Goal: Download file/media

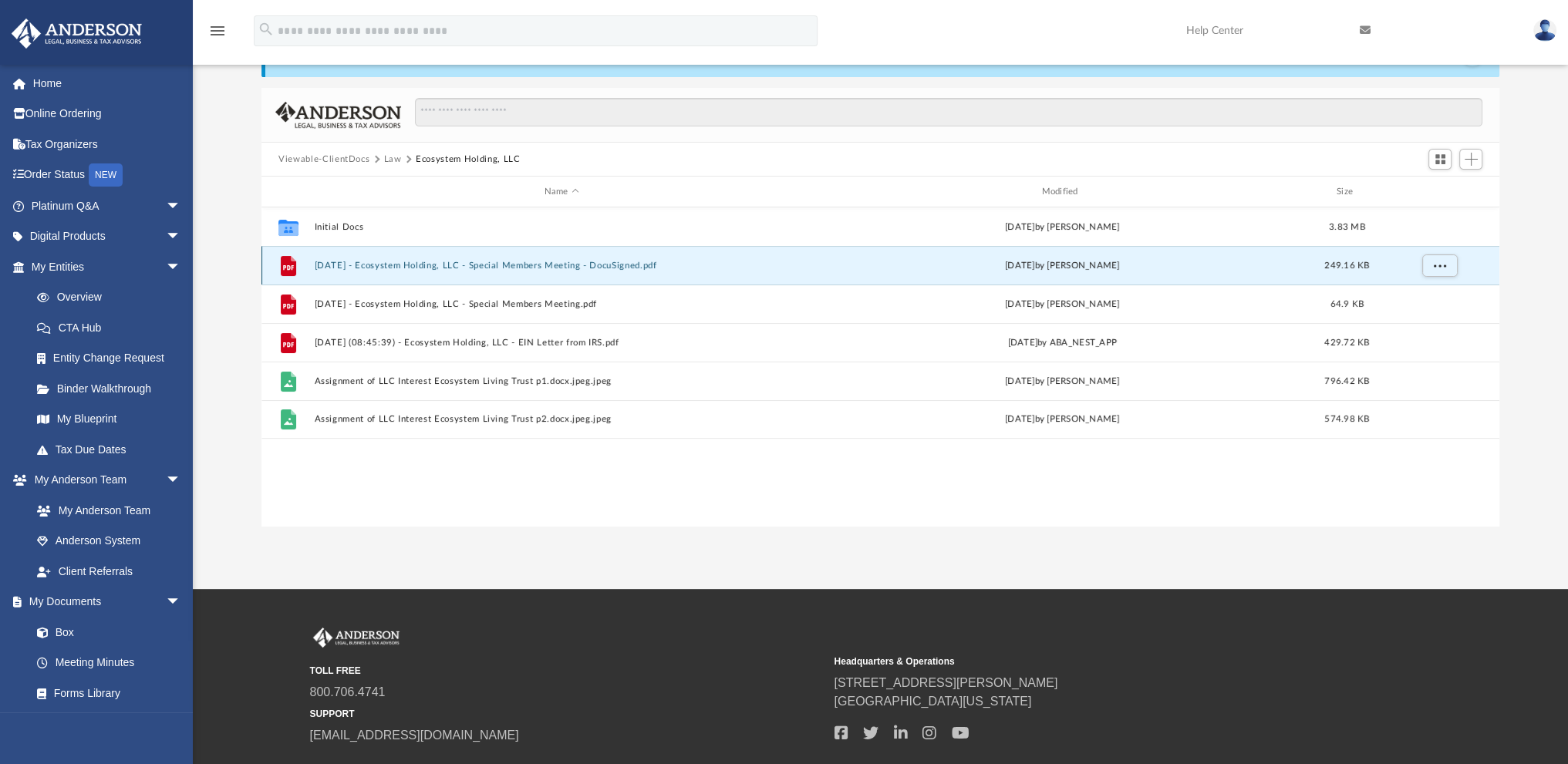
scroll to position [339, 1225]
click at [411, 262] on button "[DATE] - Ecosystem Holding, LLC - Special Members Meeting - DocuSigned.pdf" at bounding box center [561, 266] width 494 height 10
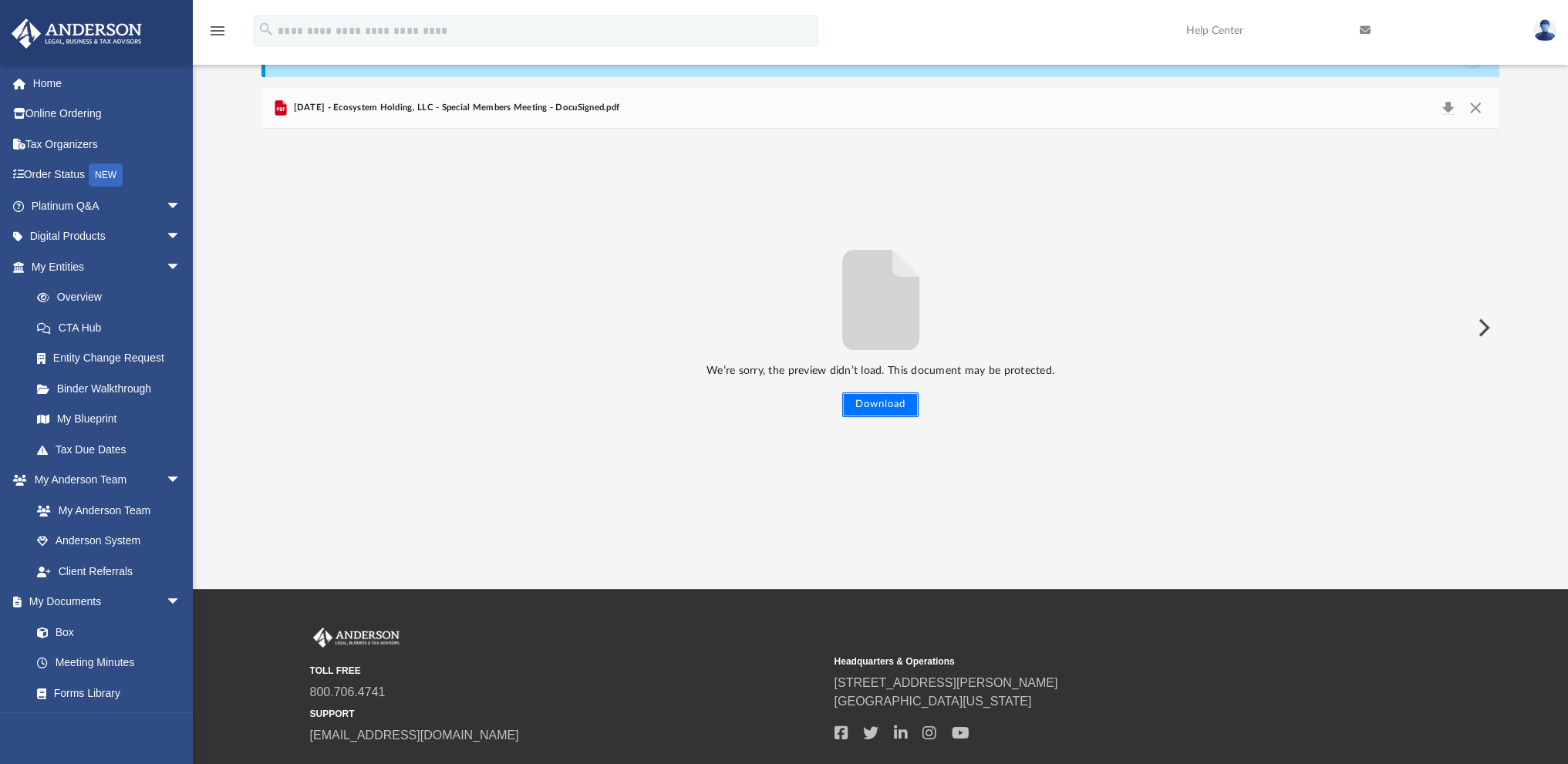
click at [881, 410] on button "Download" at bounding box center [880, 405] width 76 height 25
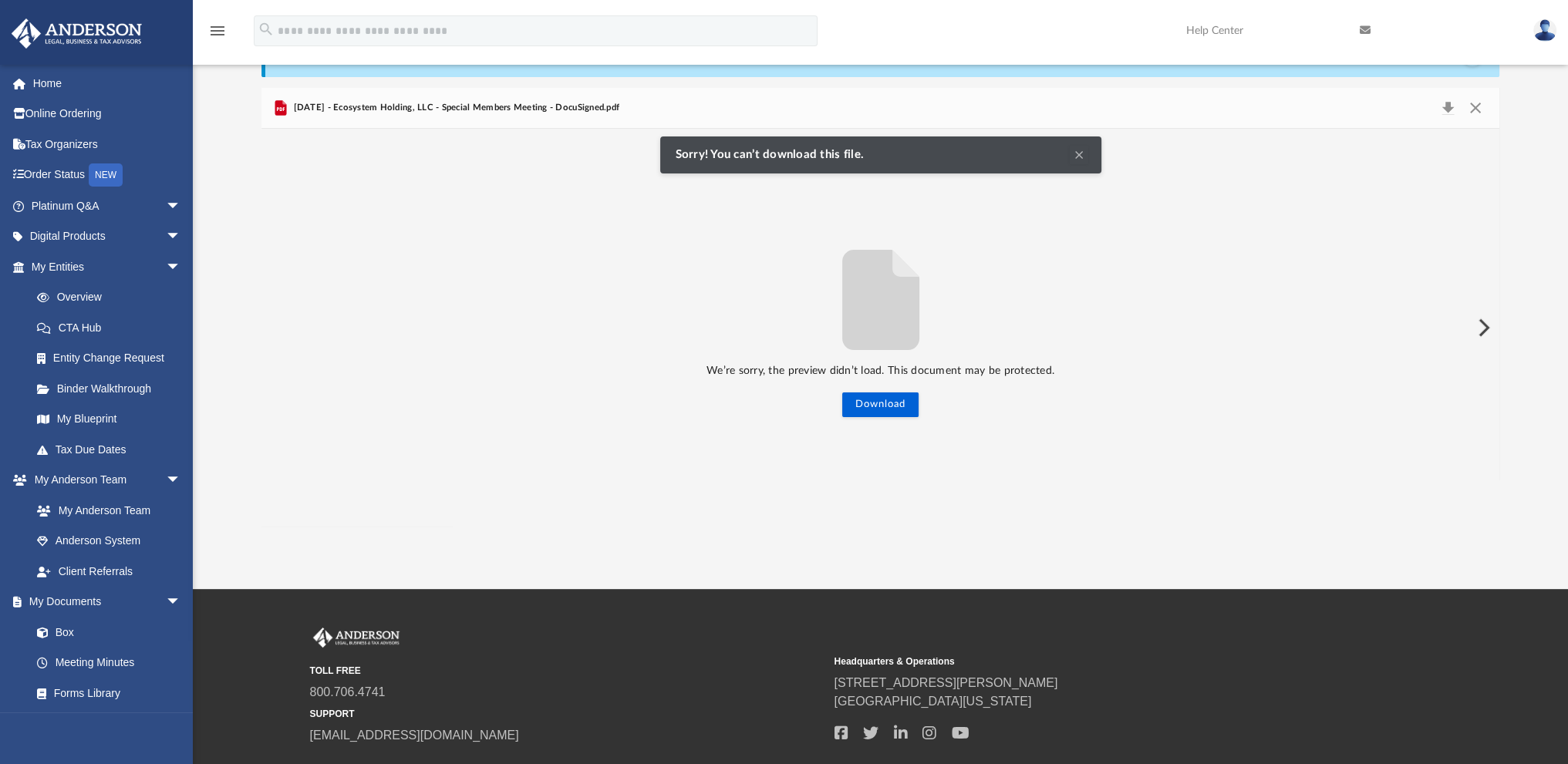
click at [1080, 148] on button "Clear Notification" at bounding box center [1080, 155] width 18 height 18
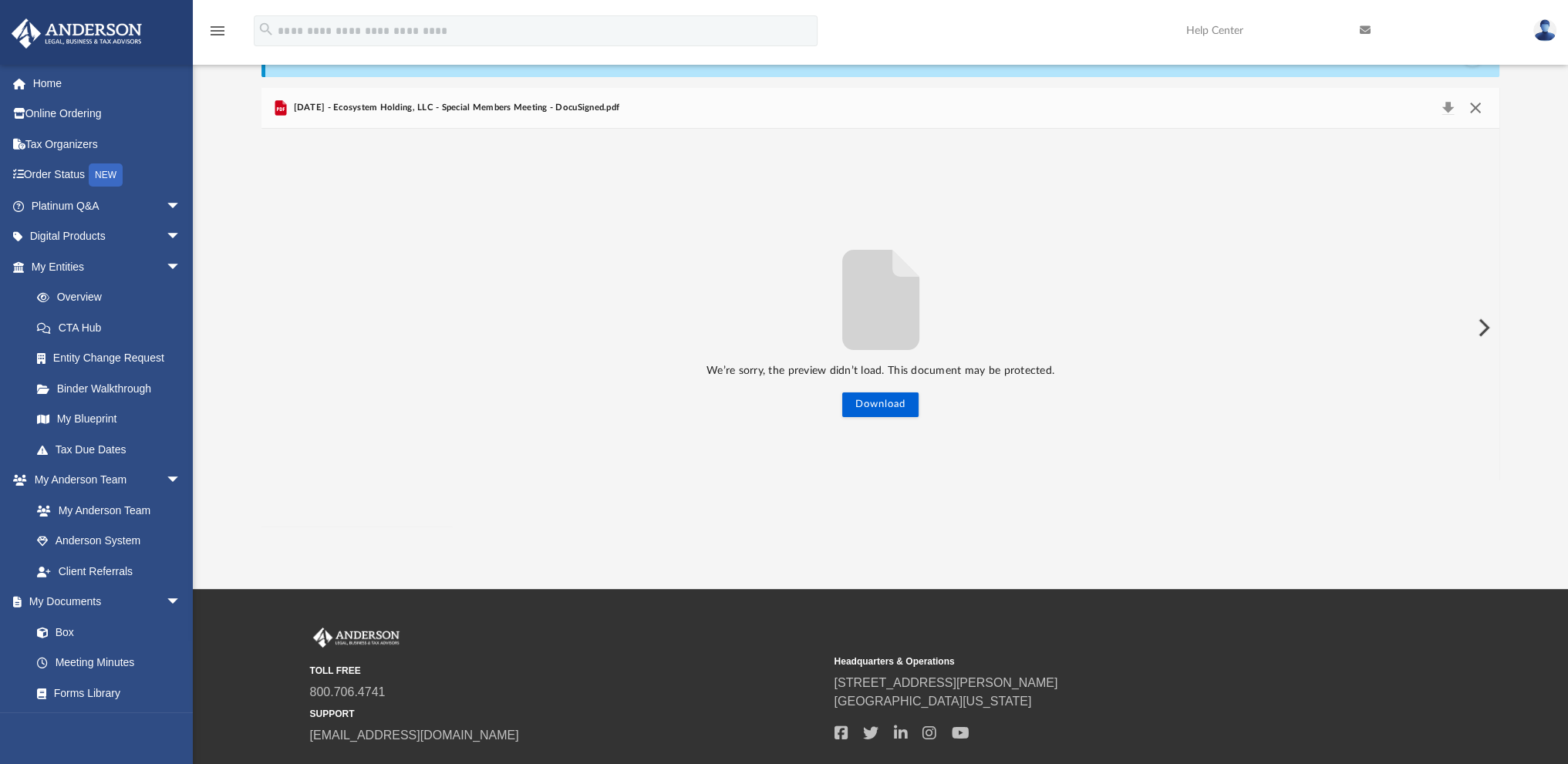
click at [1476, 105] on button "Close" at bounding box center [1474, 108] width 28 height 22
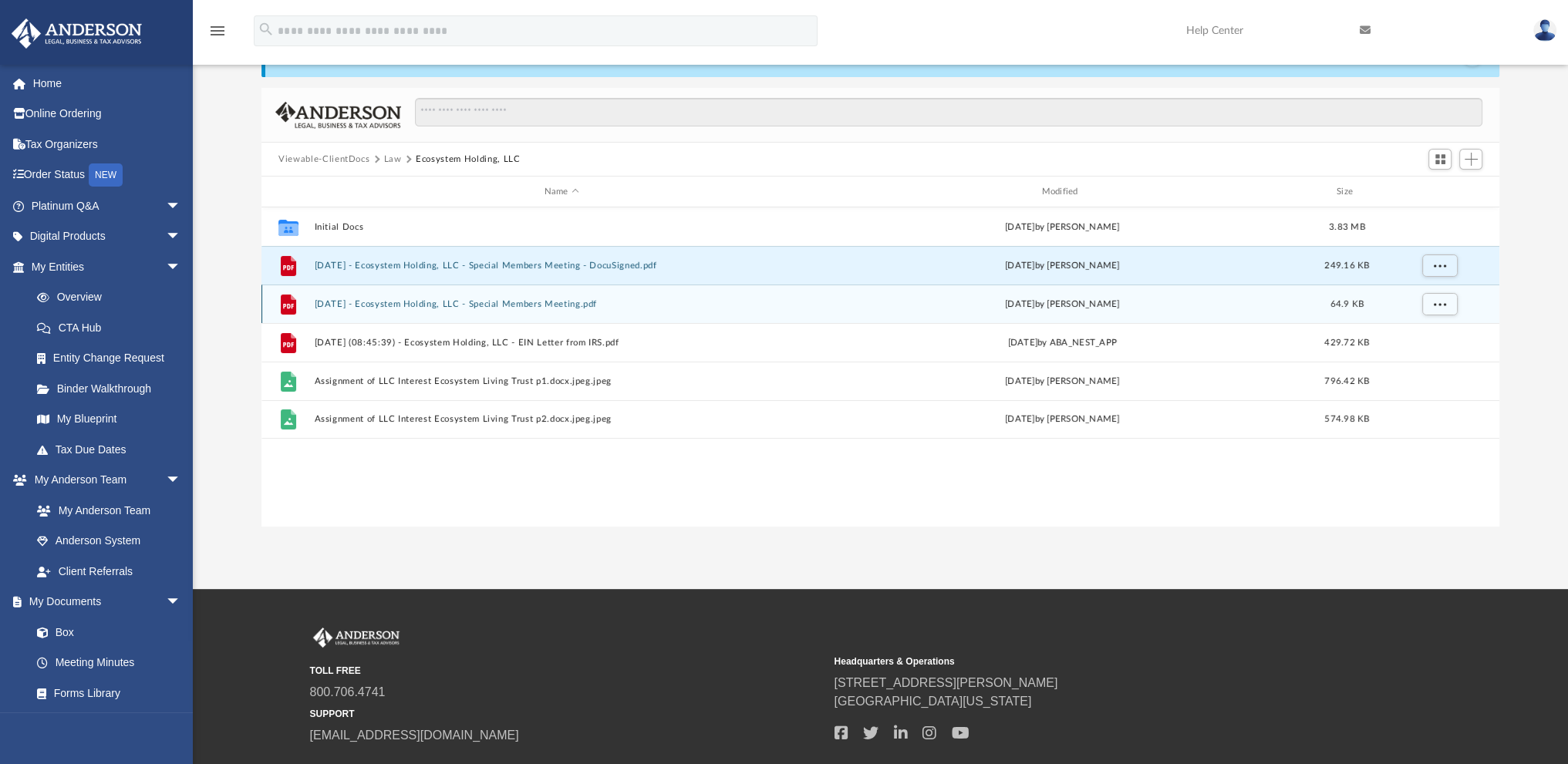
click at [377, 302] on button "2025.05.21 - Ecosystem Holding, LLC - Special Members Meeting.pdf" at bounding box center [561, 304] width 494 height 10
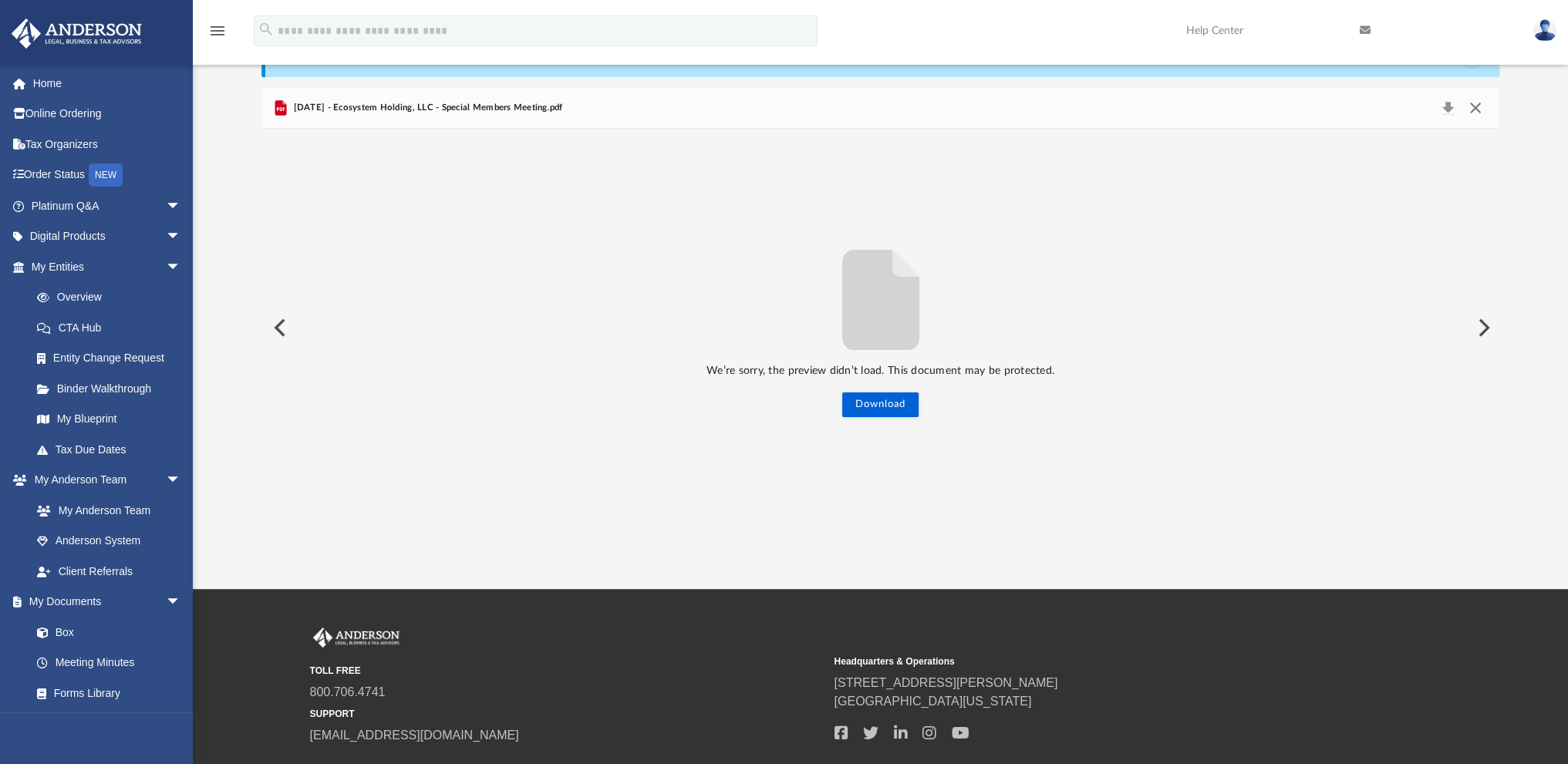
click at [1479, 105] on button "Close" at bounding box center [1474, 108] width 28 height 22
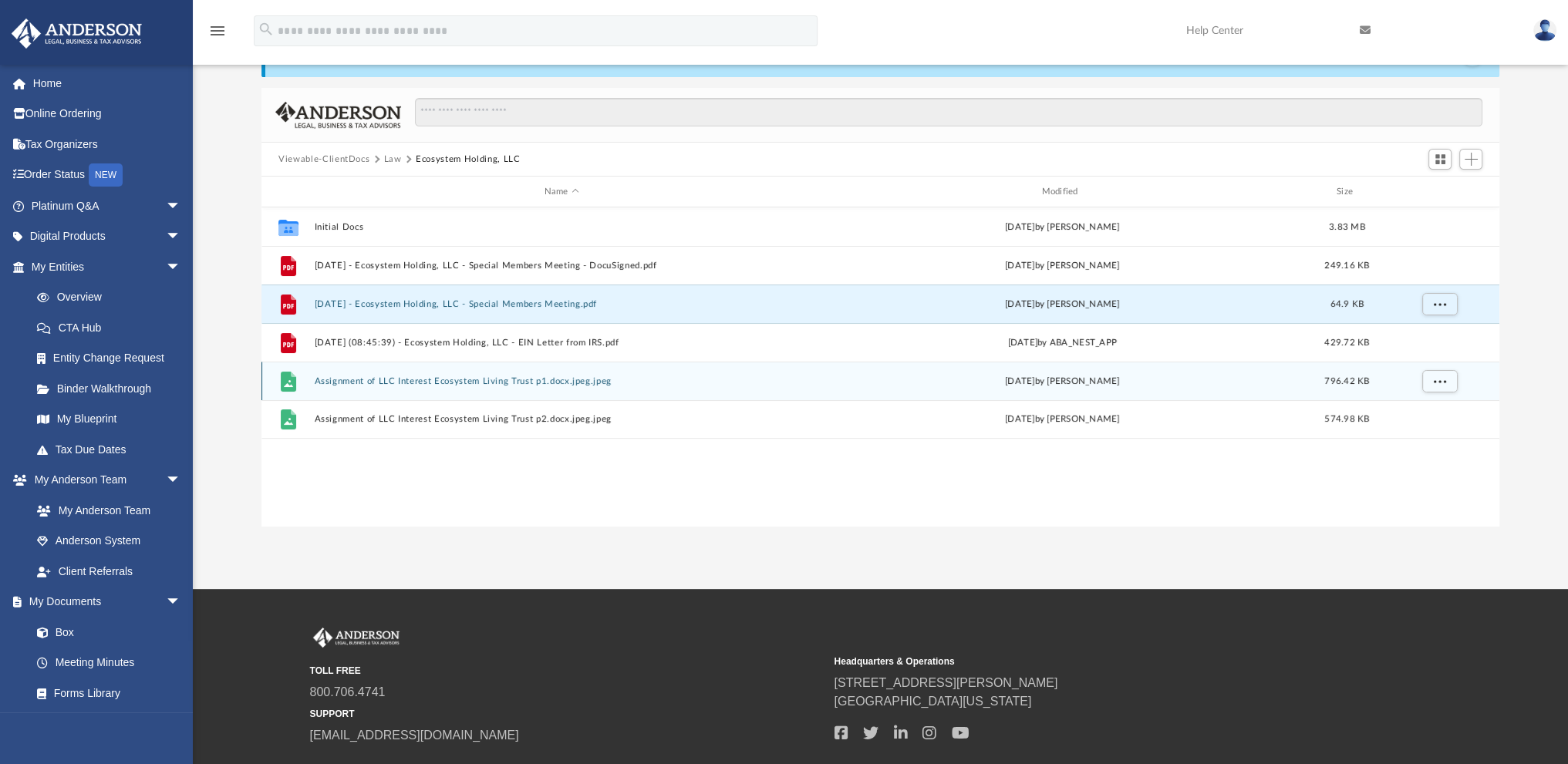
click at [432, 374] on div "File Assignment of LLC Interest Ecosystem Living Trust p1.docx.jpeg.jpeg Wed Au…" at bounding box center [881, 381] width 1239 height 38
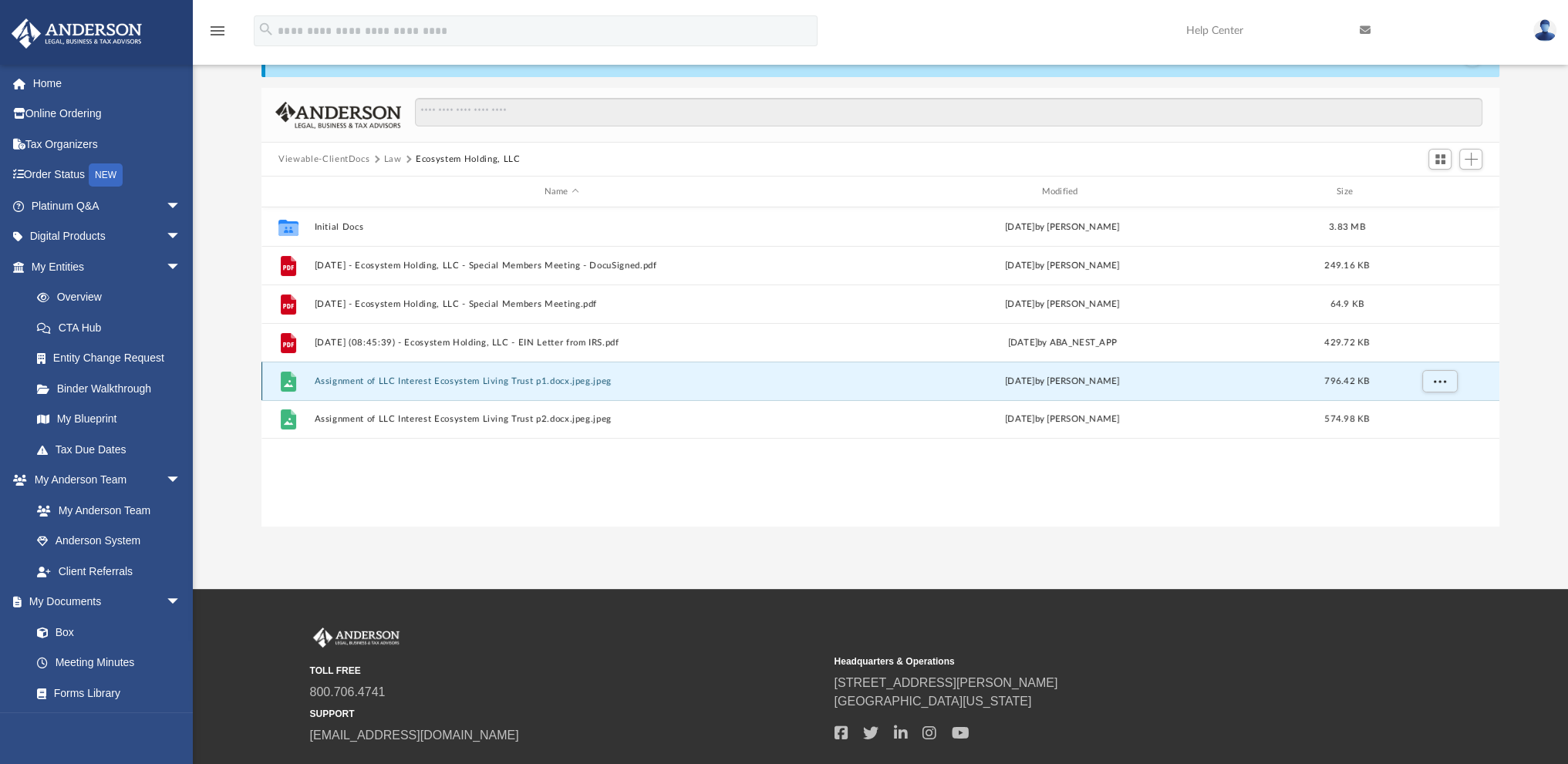
click at [466, 379] on button "Assignment of LLC Interest Ecosystem Living Trust p1.docx.jpeg.jpeg" at bounding box center [561, 381] width 494 height 10
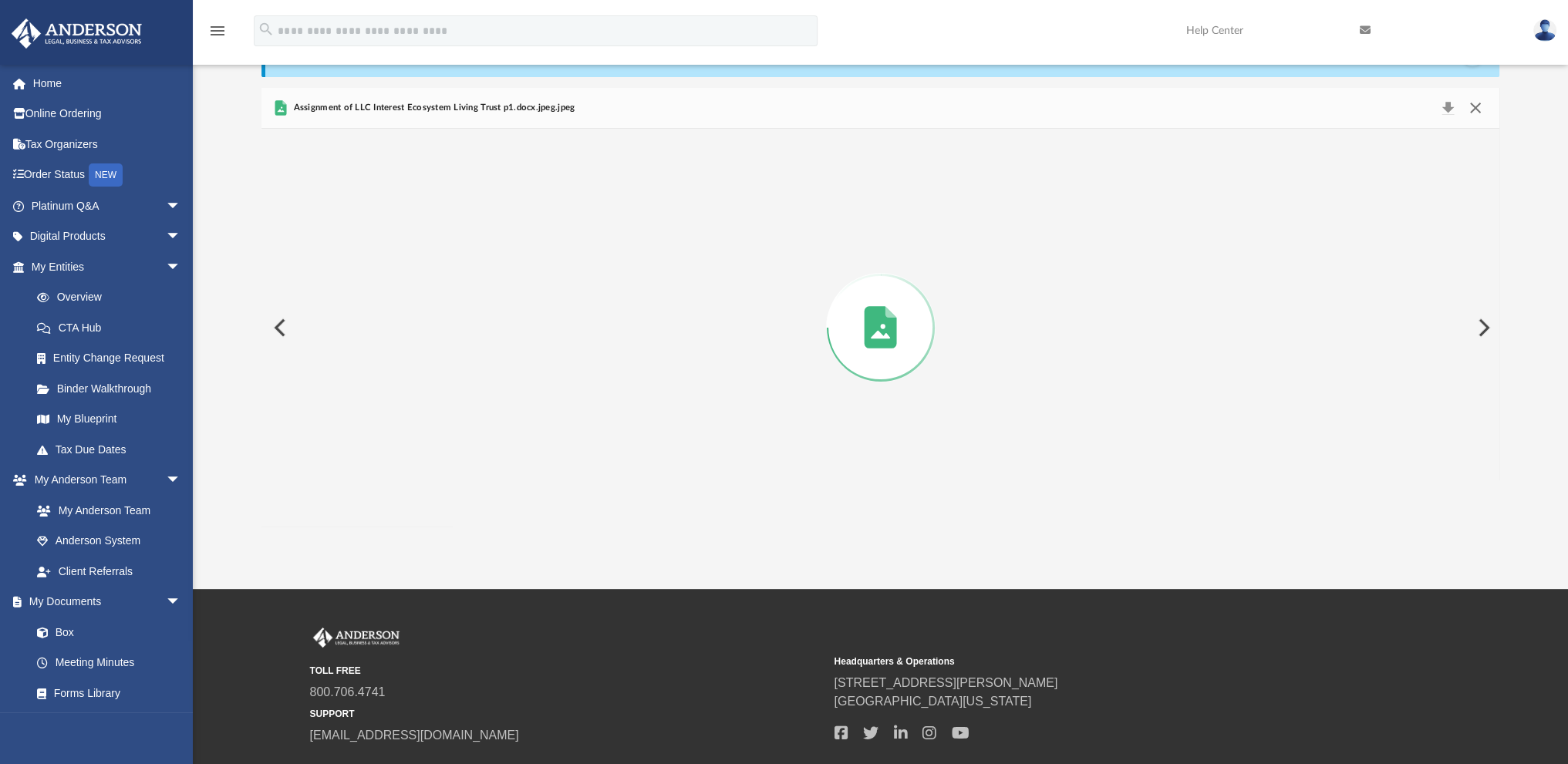
click at [1474, 104] on button "Close" at bounding box center [1474, 108] width 28 height 22
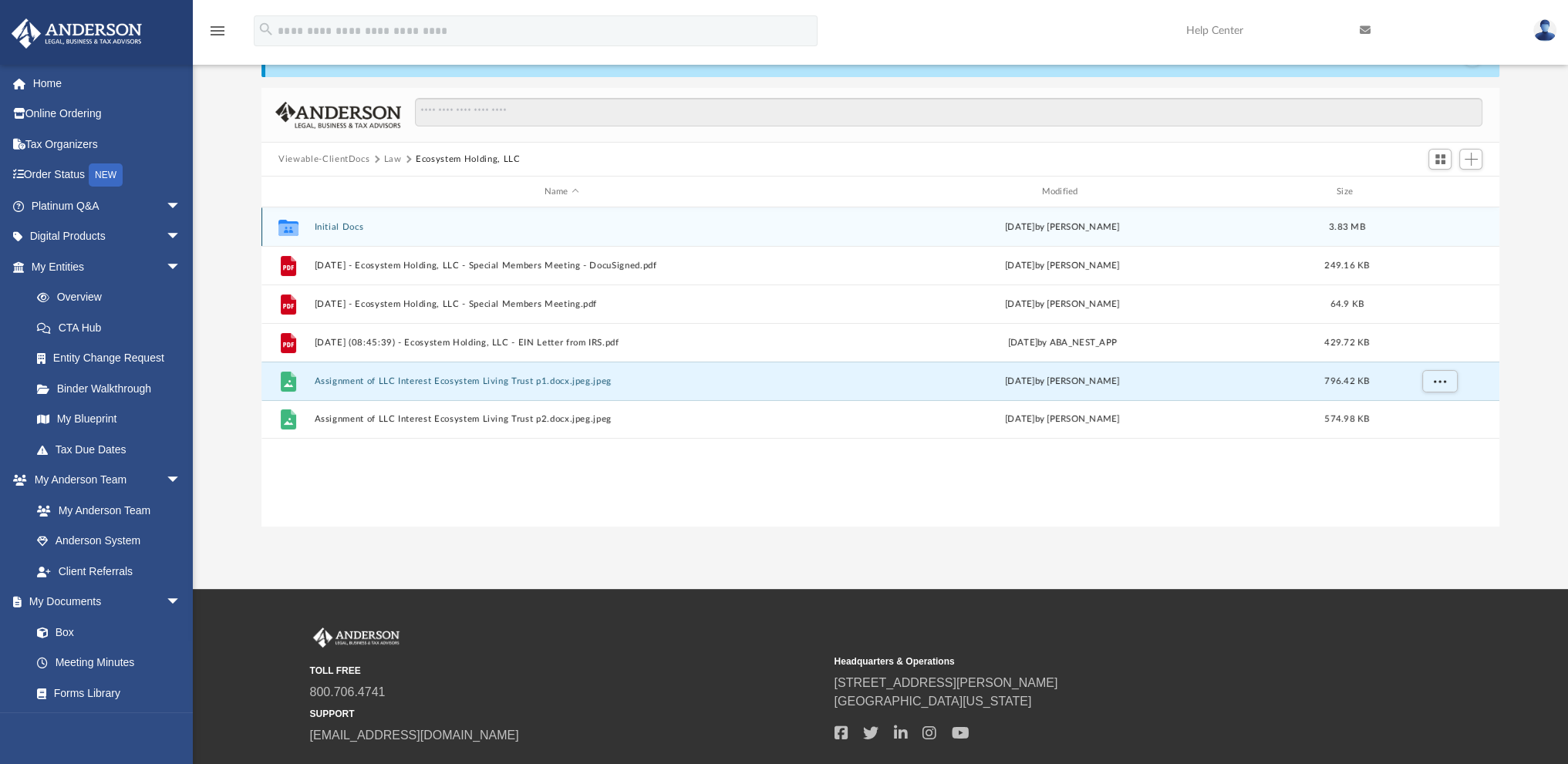
click at [334, 226] on button "Initial Docs" at bounding box center [561, 227] width 494 height 10
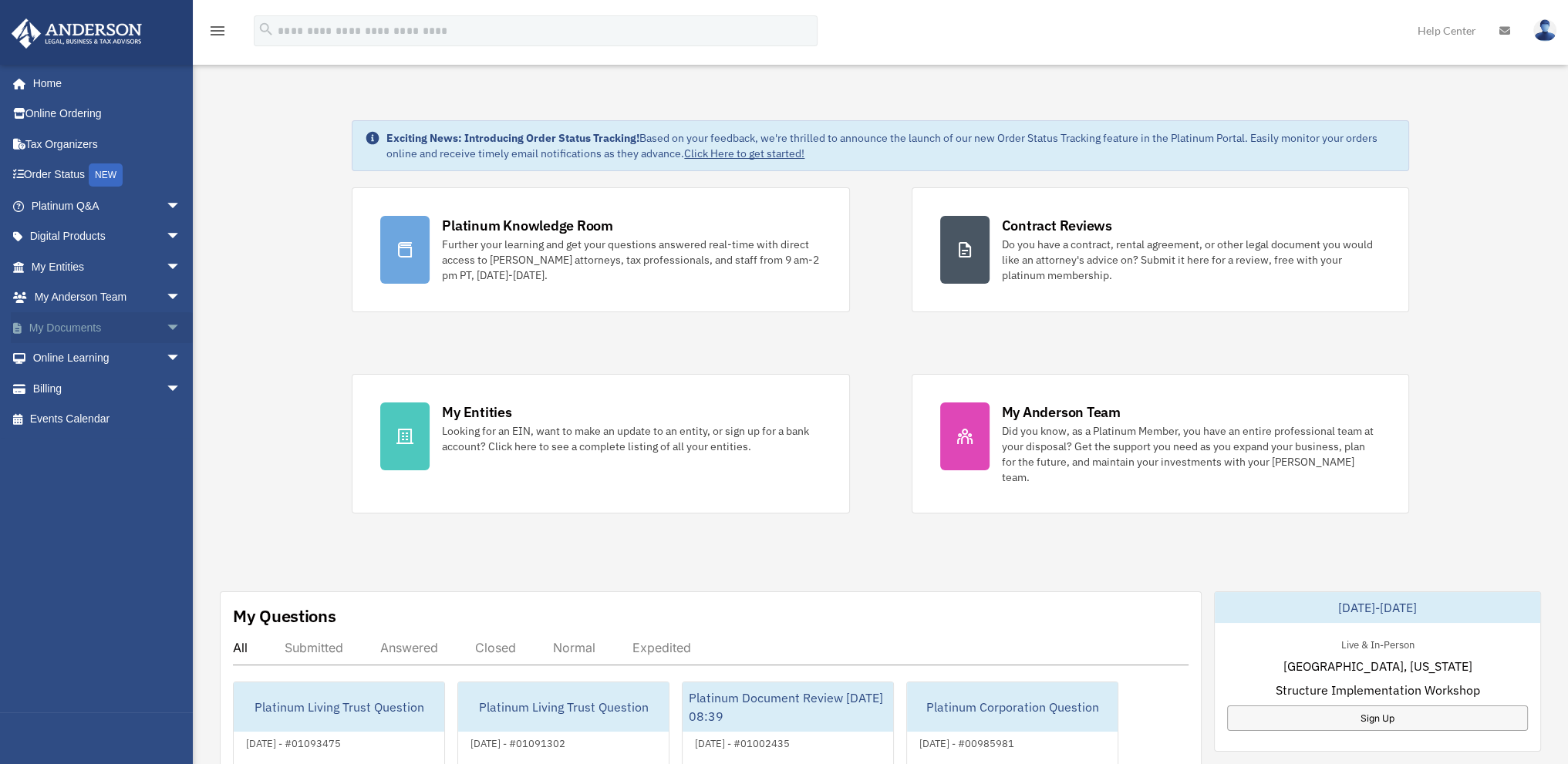
click at [39, 323] on link "My Documents arrow_drop_down" at bounding box center [108, 328] width 194 height 31
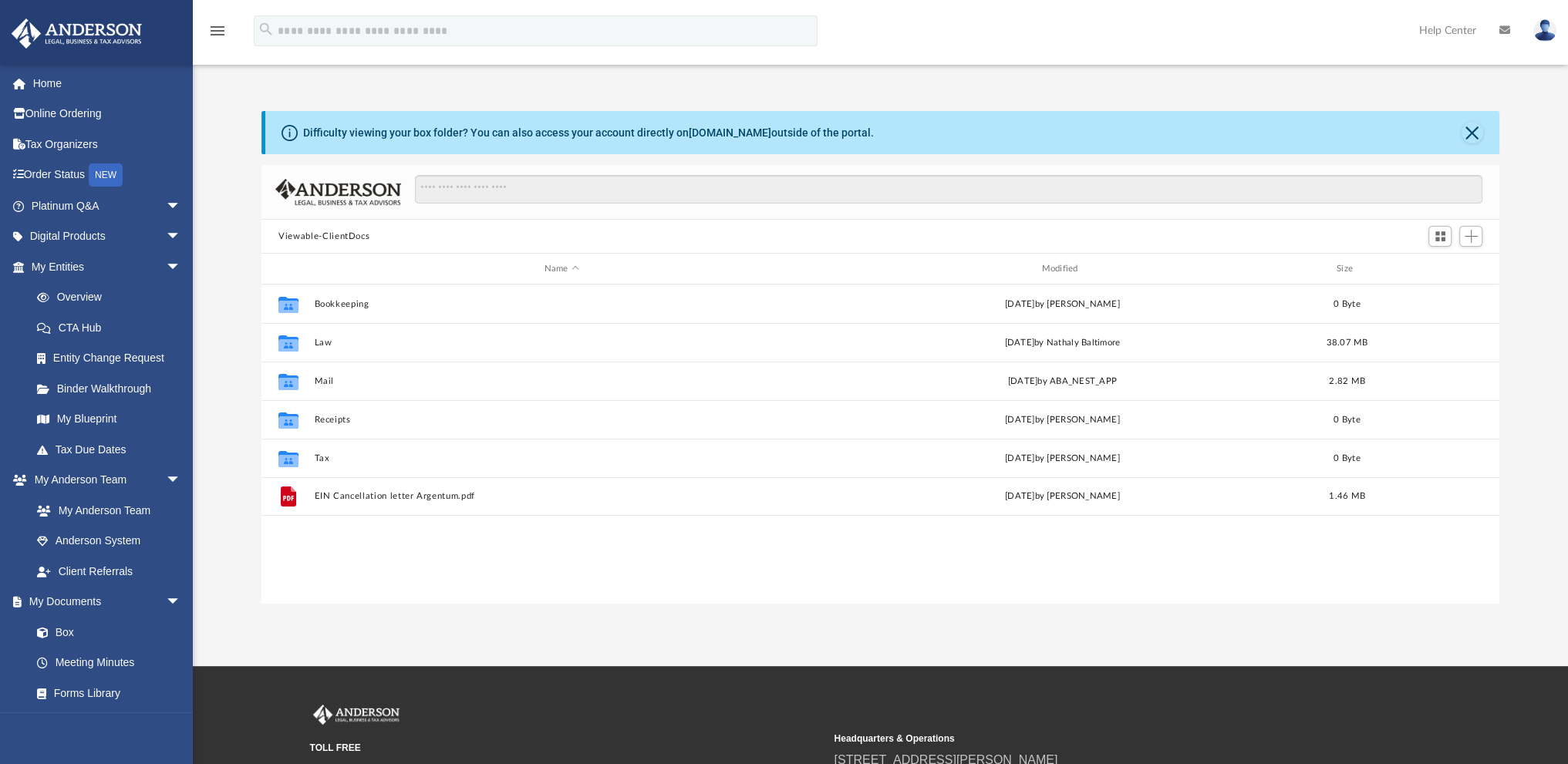
scroll to position [339, 1225]
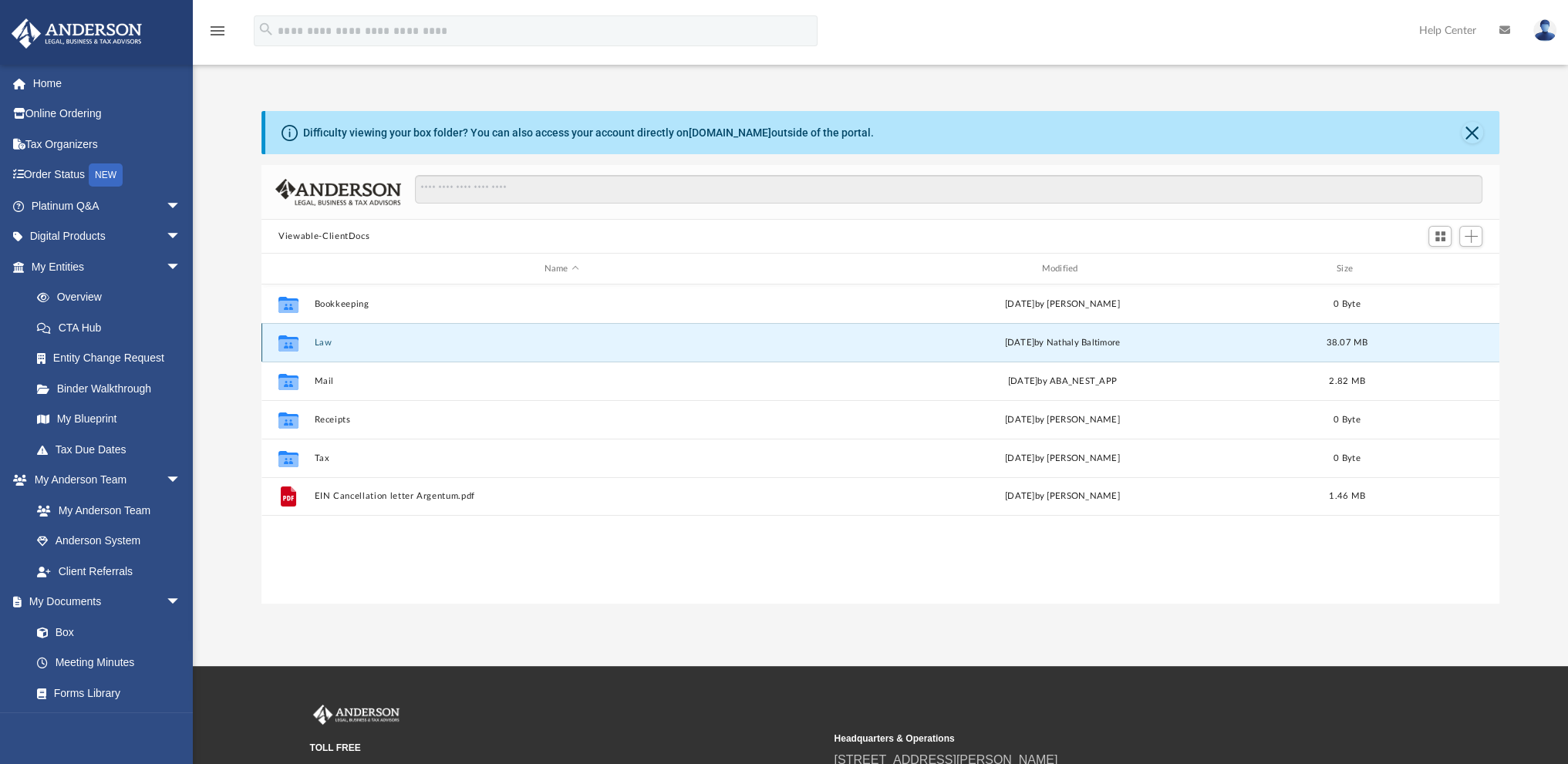
click at [324, 344] on button "Law" at bounding box center [561, 343] width 494 height 10
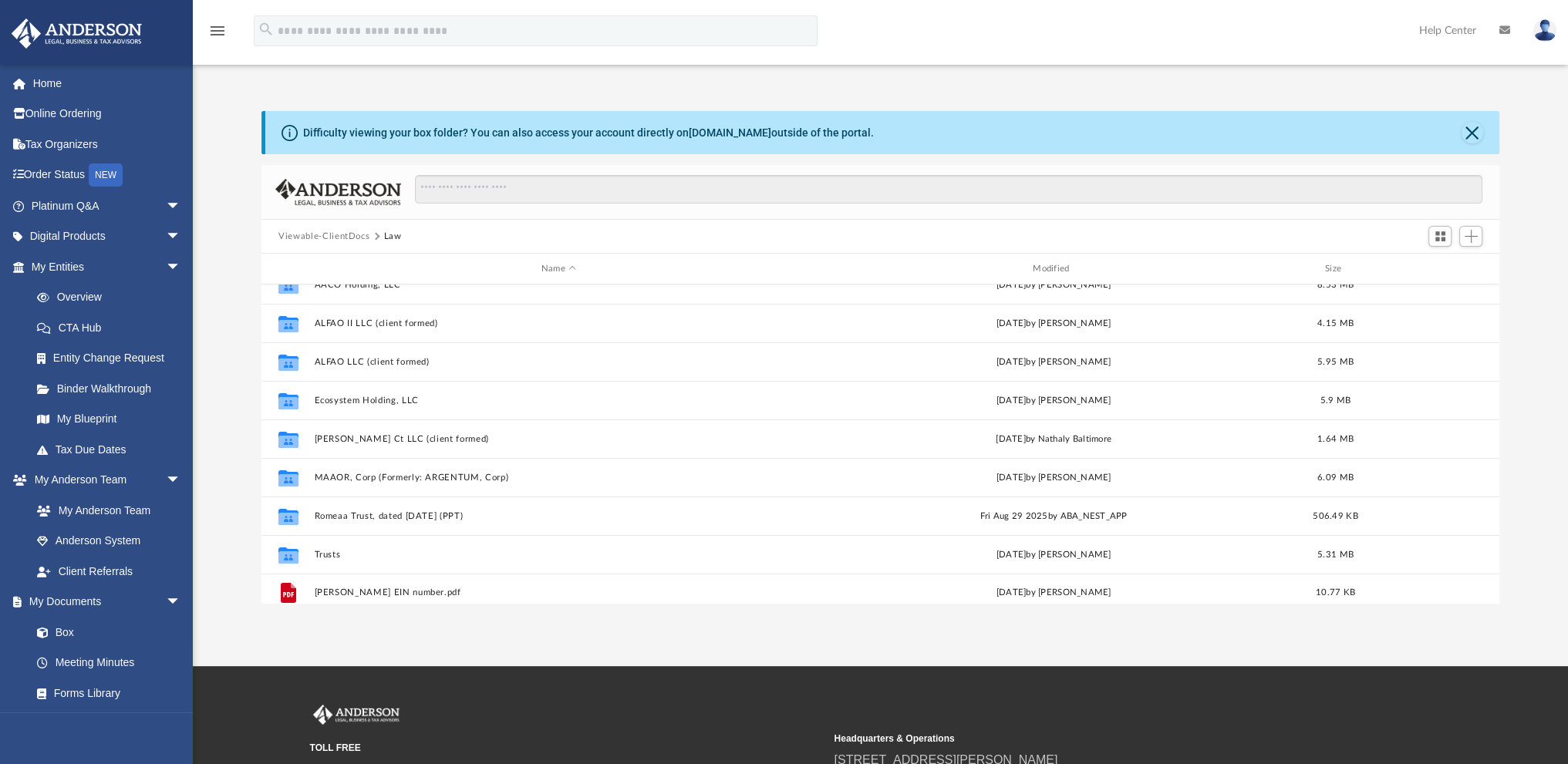
scroll to position [20, 0]
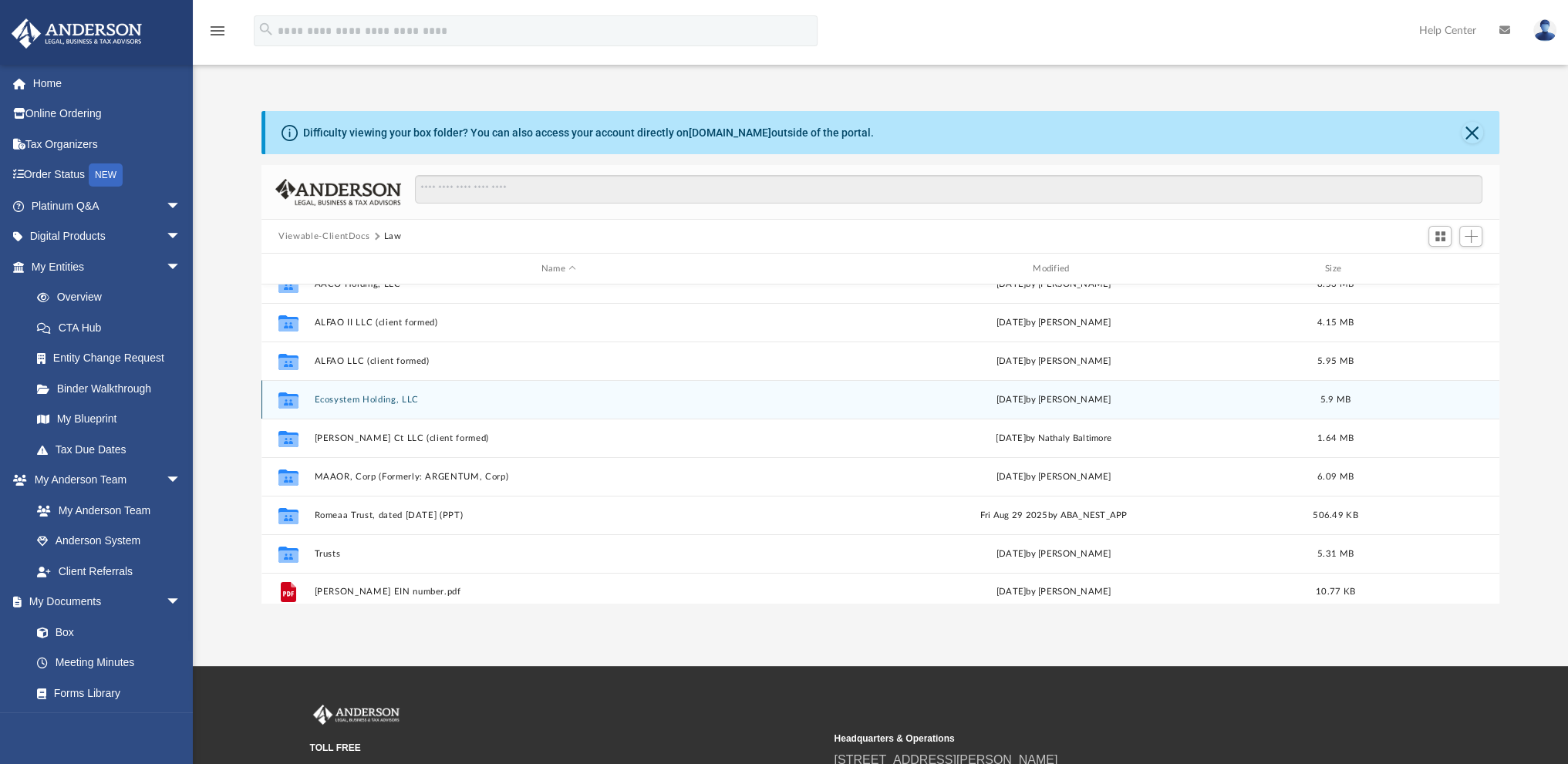
click at [328, 396] on button "Ecosystem Holding, LLC" at bounding box center [559, 400] width 488 height 10
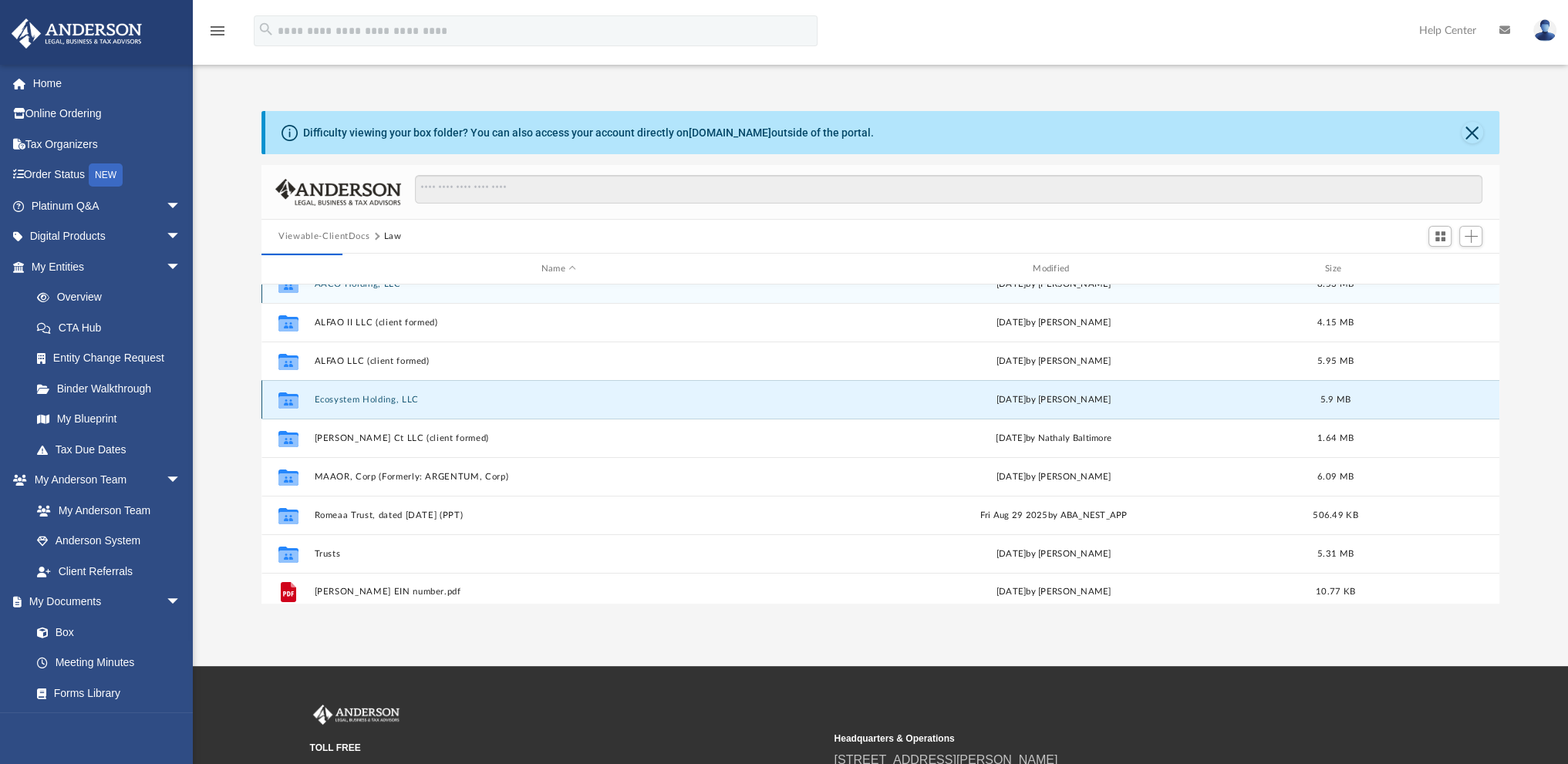
scroll to position [0, 0]
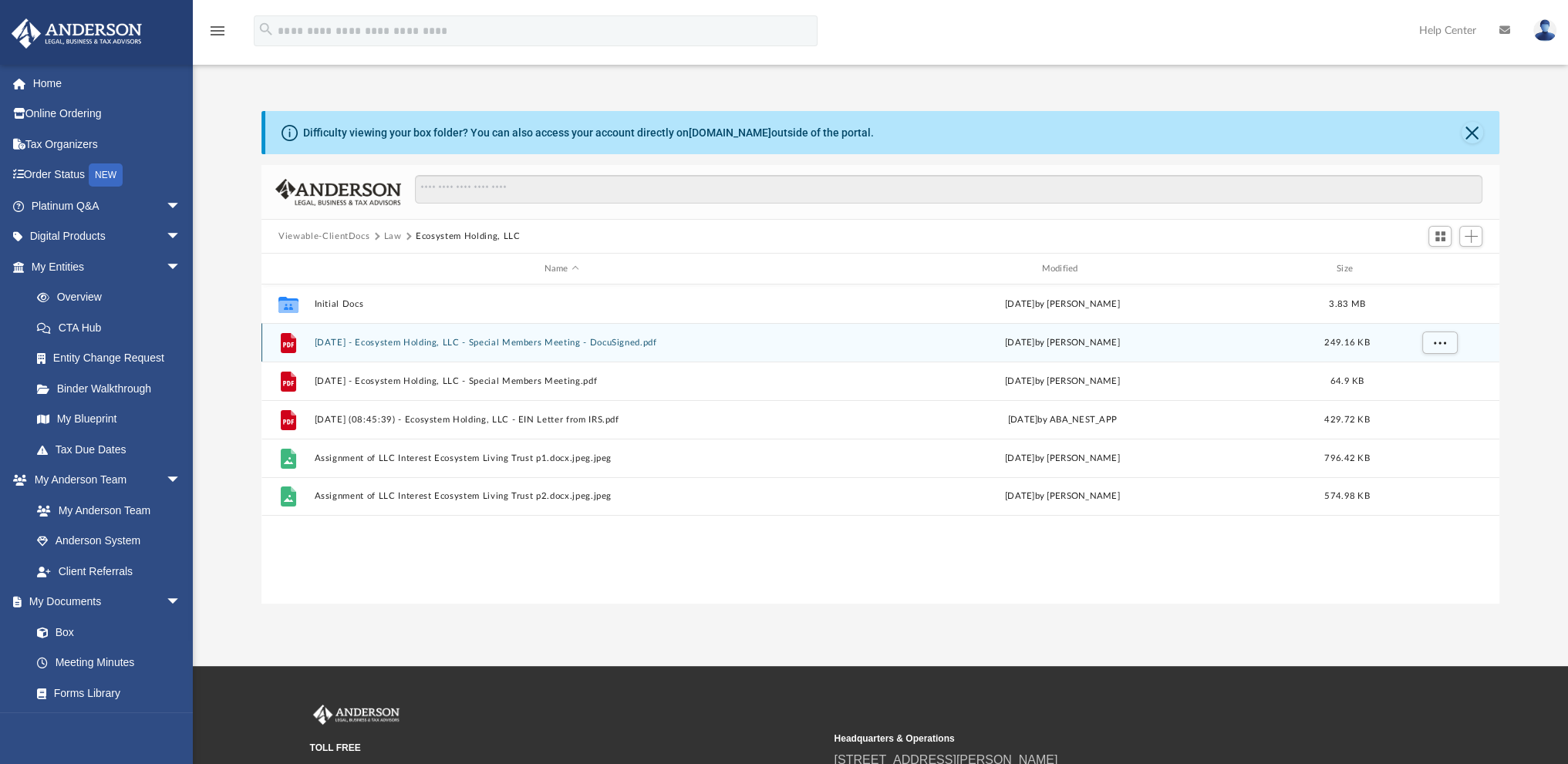
click at [365, 340] on button "2025.05.21 - Ecosystem Holding, LLC - Special Members Meeting - DocuSigned.pdf" at bounding box center [561, 343] width 494 height 10
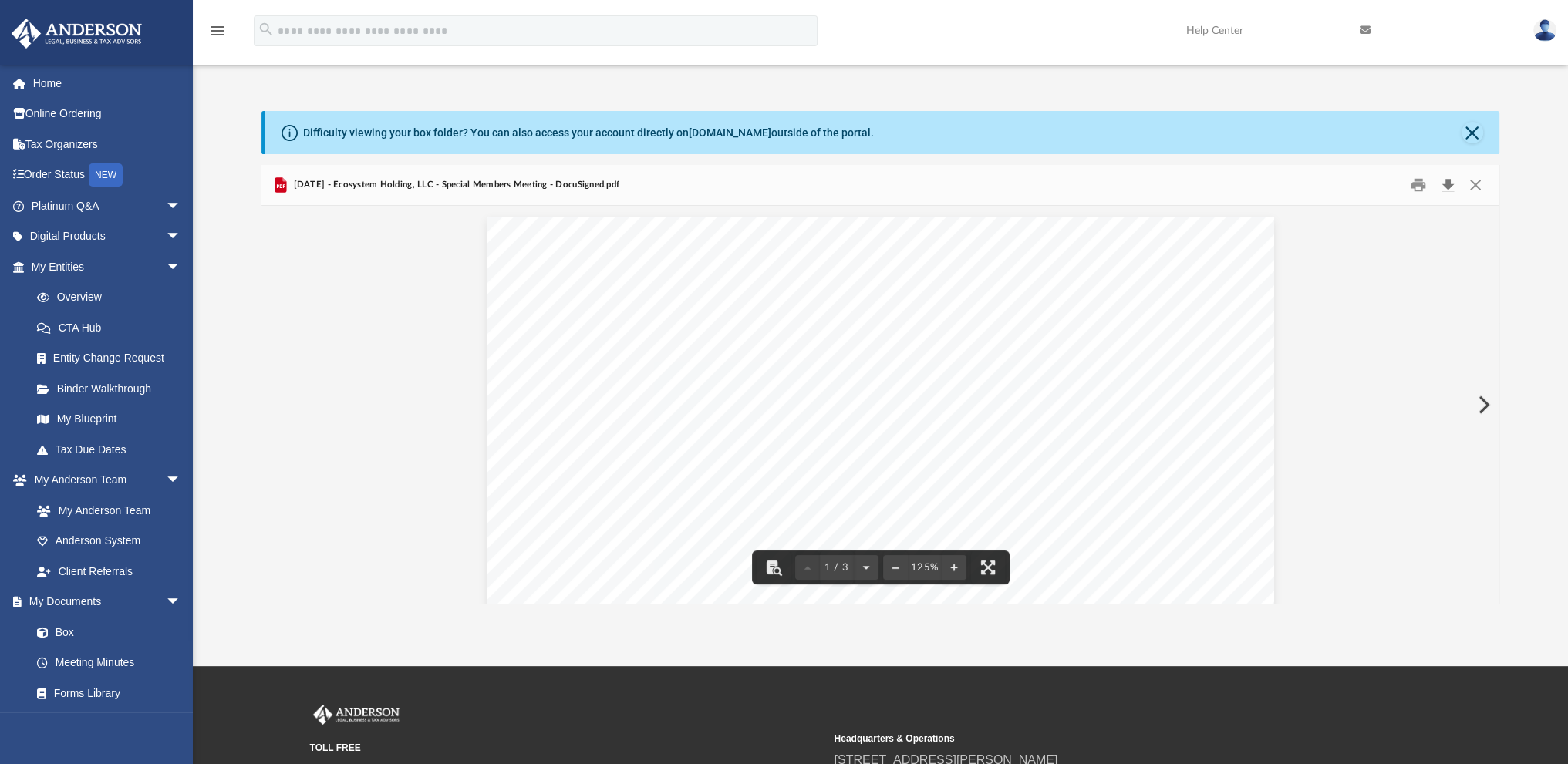
click at [1448, 182] on button "Download" at bounding box center [1448, 186] width 28 height 24
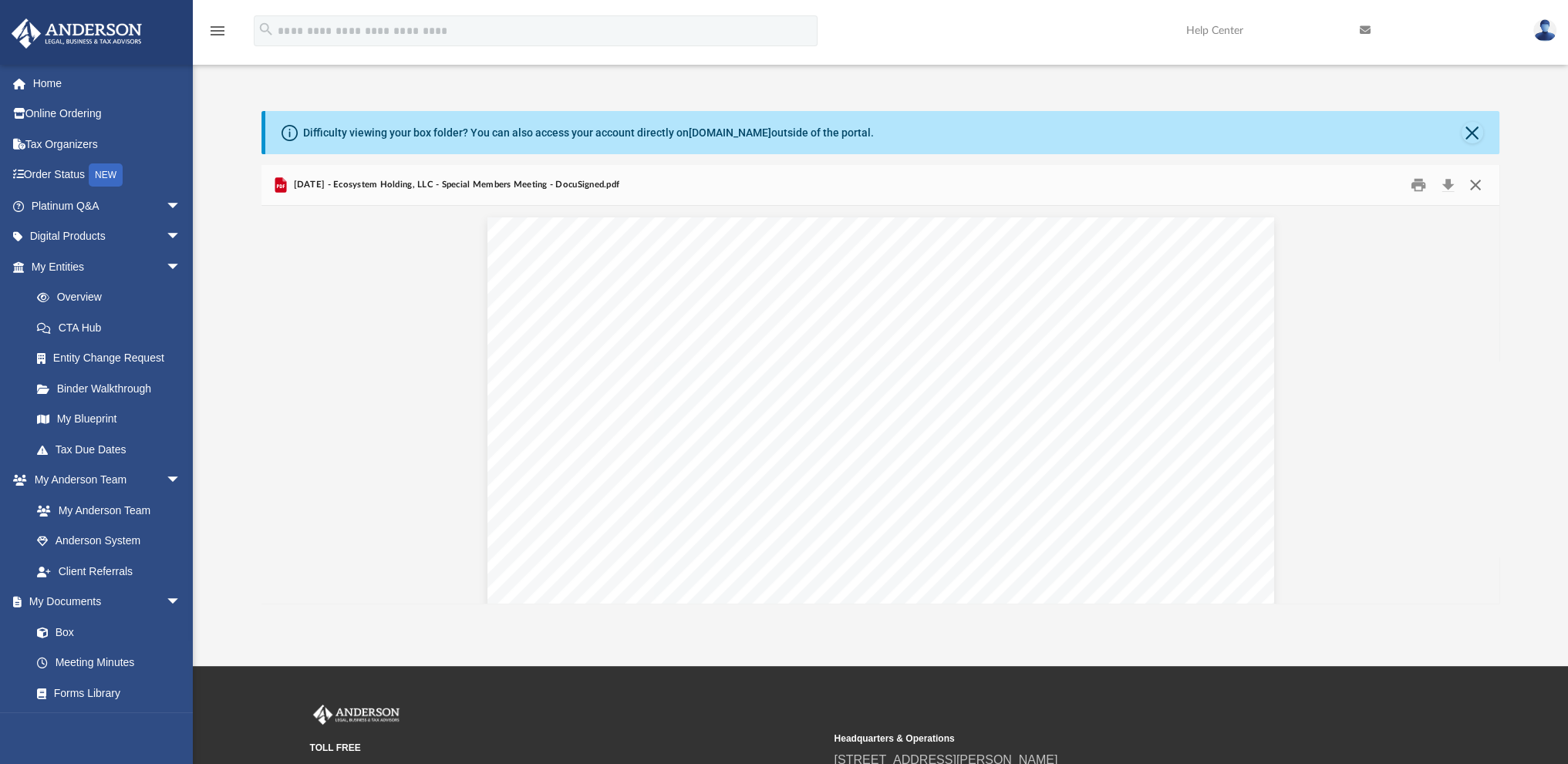
click at [1474, 187] on button "Close" at bounding box center [1474, 186] width 28 height 24
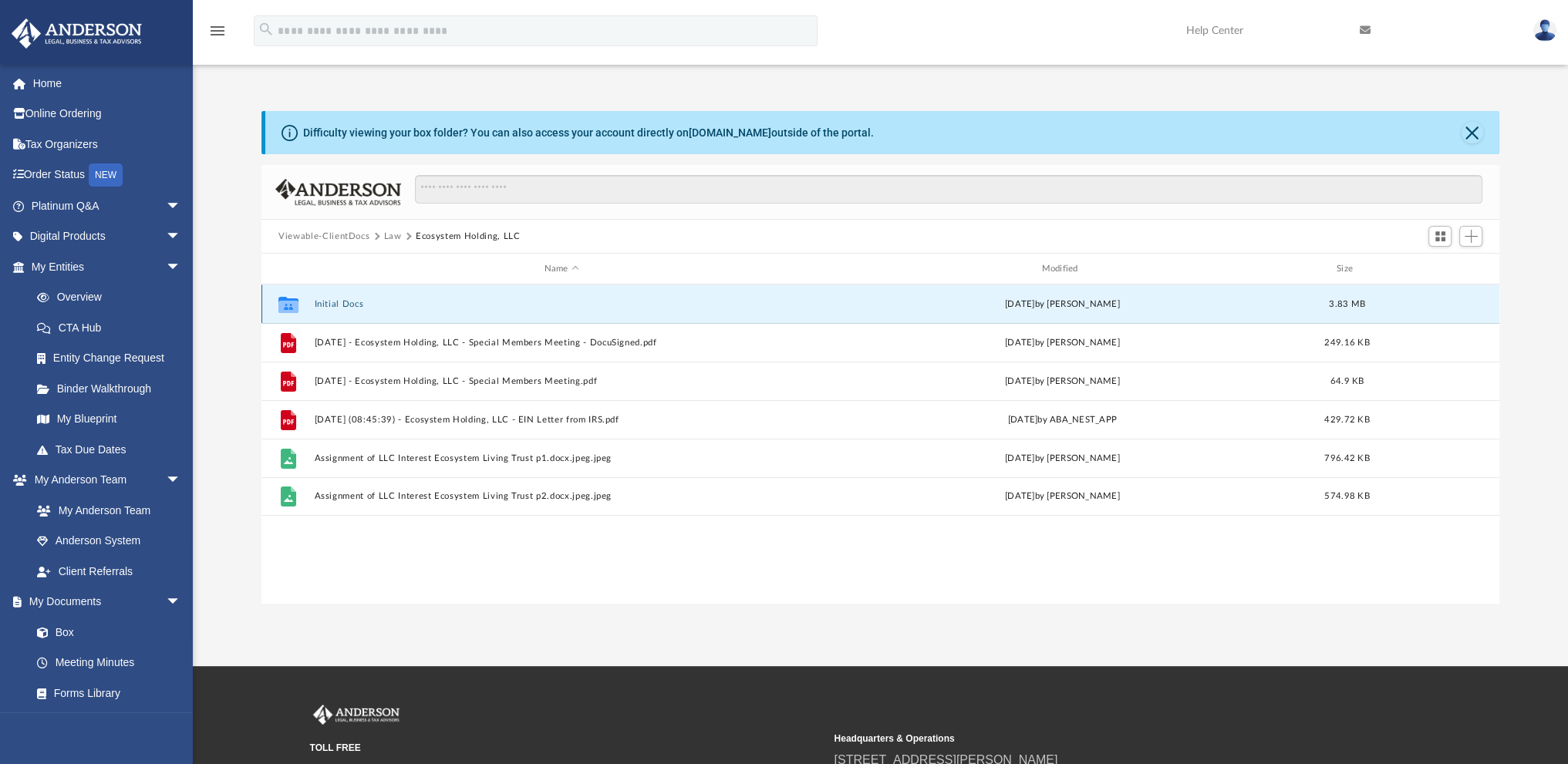
click at [334, 303] on button "Initial Docs" at bounding box center [561, 304] width 494 height 10
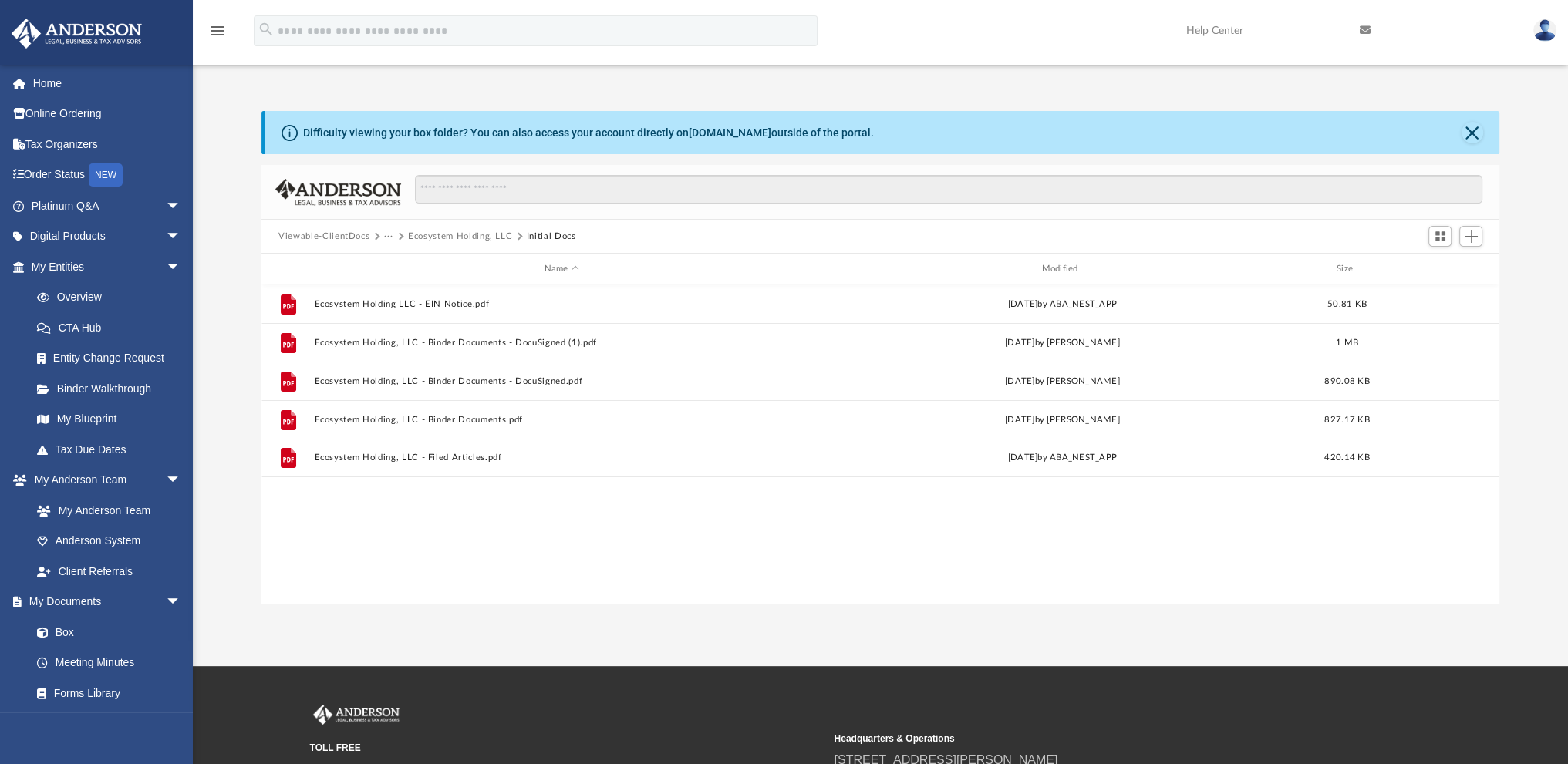
click at [325, 235] on button "Viewable-ClientDocs" at bounding box center [324, 237] width 91 height 14
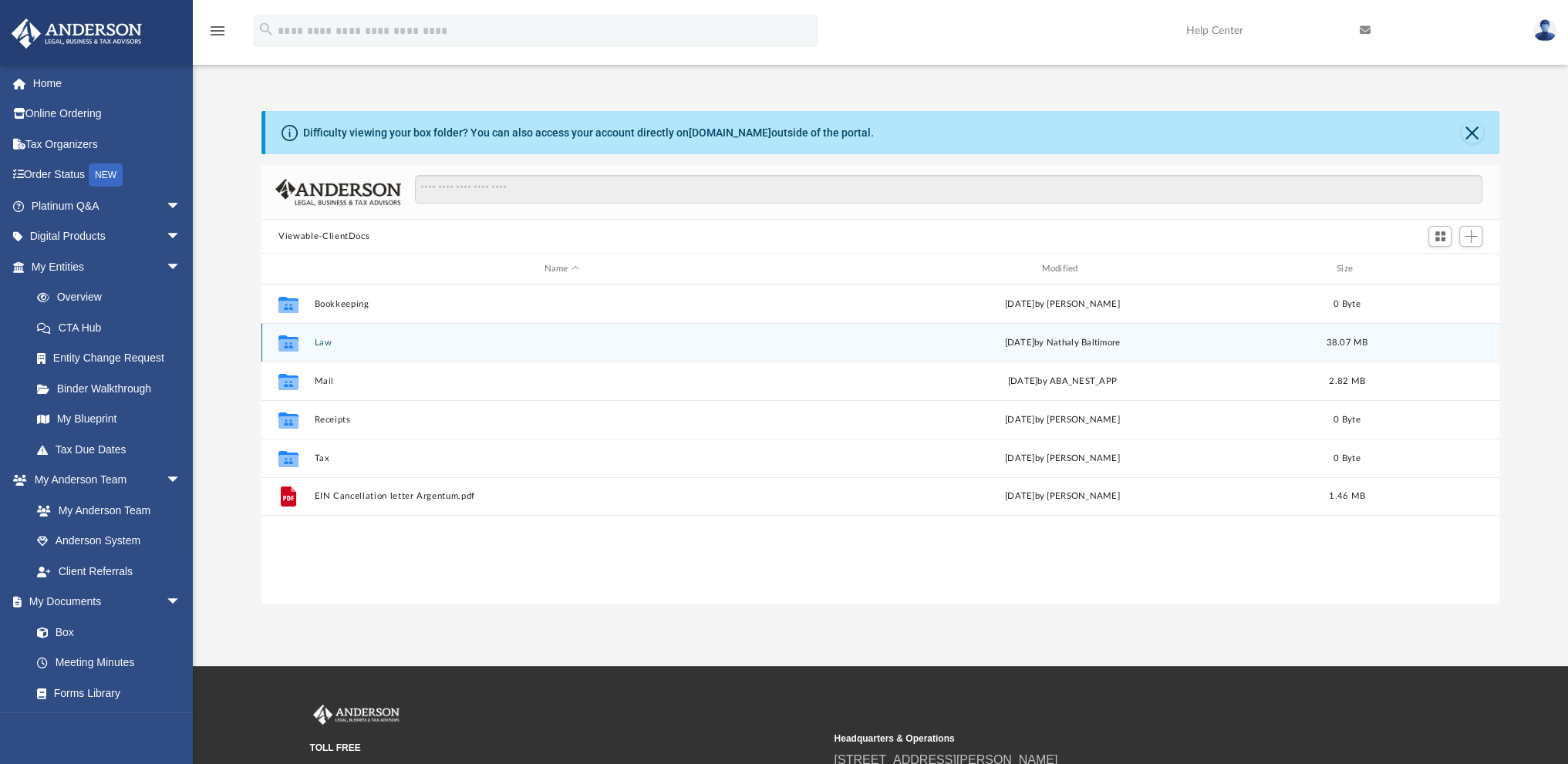
click at [324, 340] on button "Law" at bounding box center [561, 343] width 494 height 10
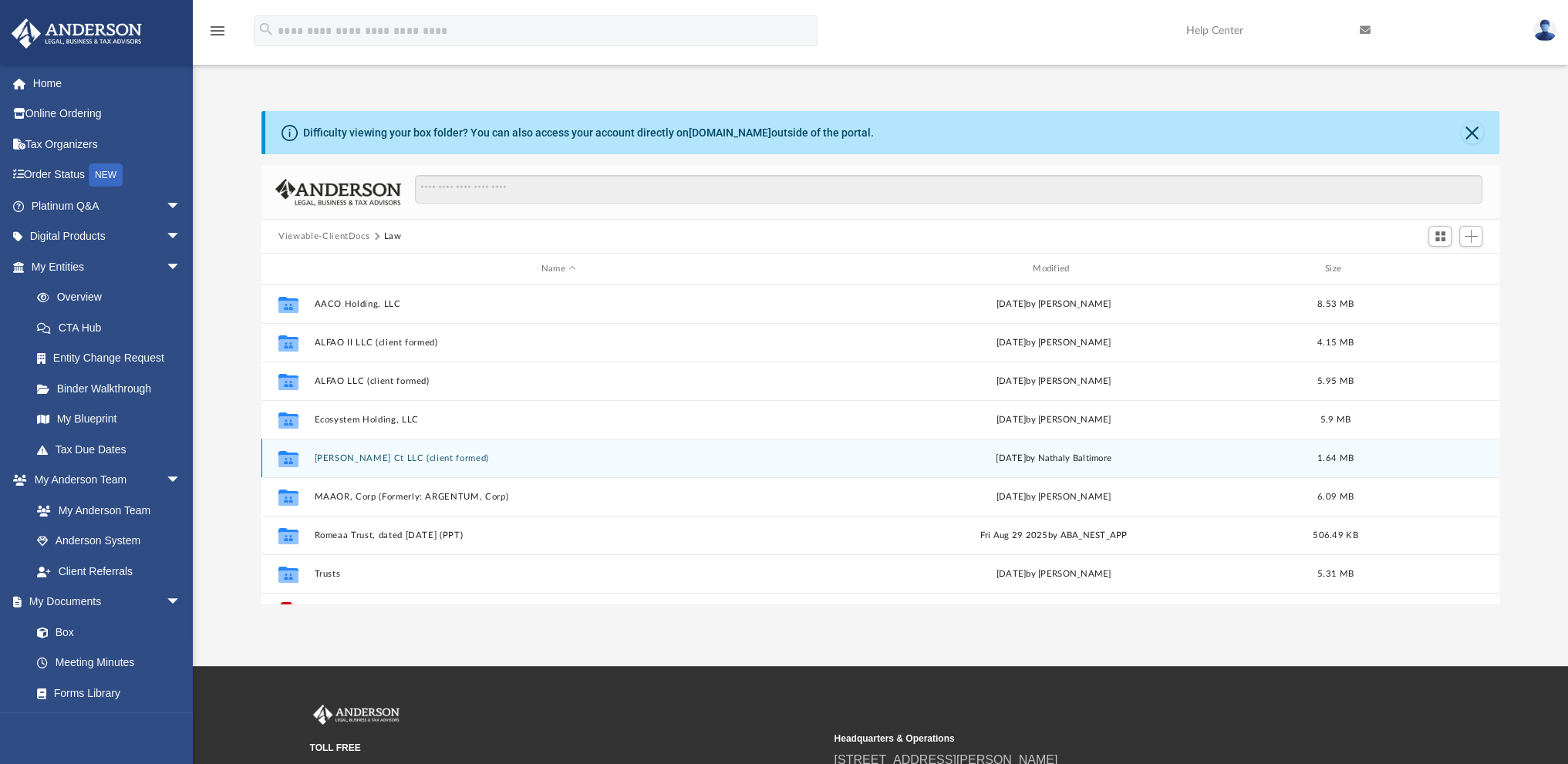
click at [340, 454] on button "Fleming Ct LLC (client formed)" at bounding box center [559, 458] width 488 height 10
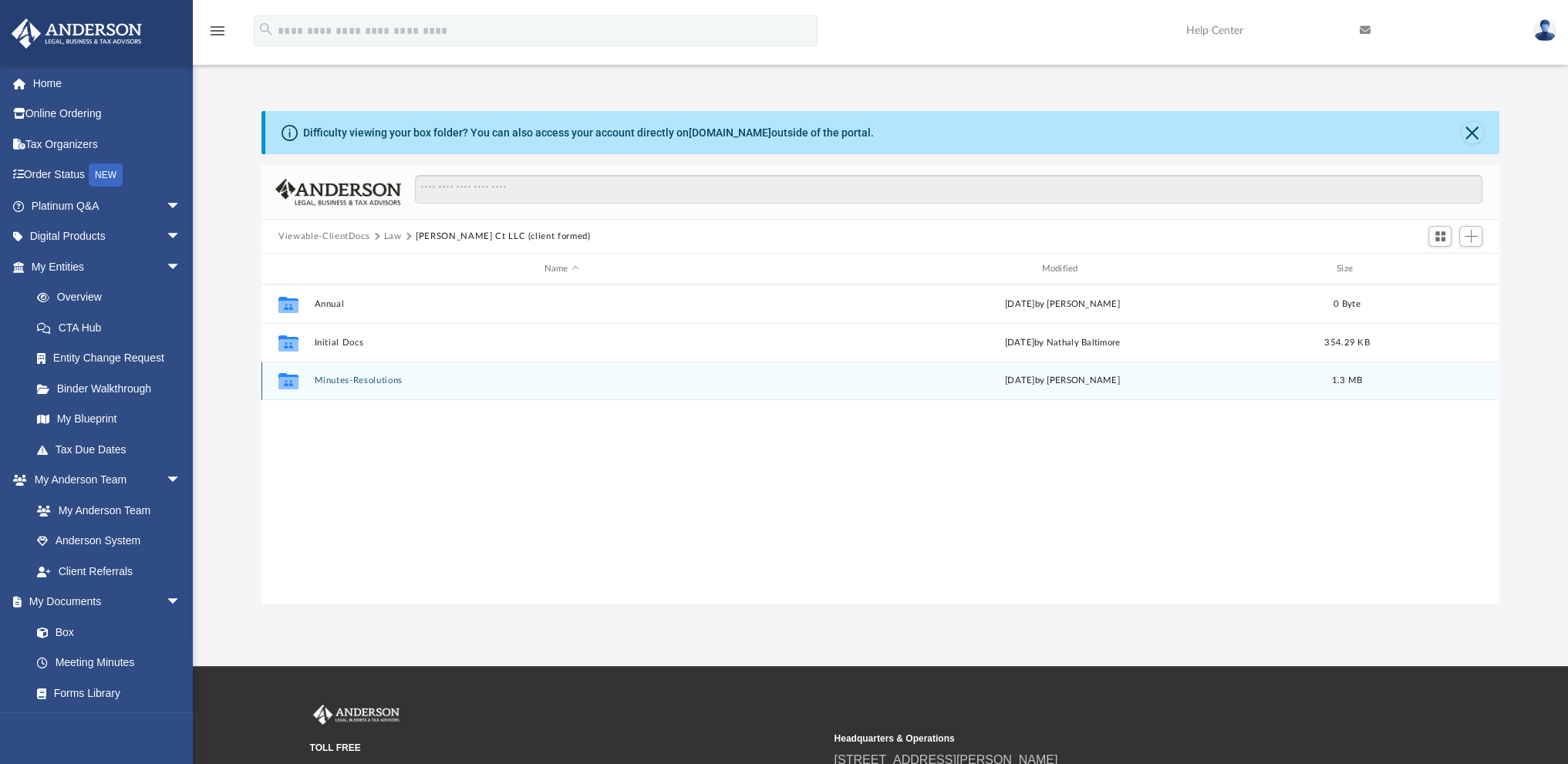
click at [336, 374] on div "Collaborated Folder Minutes-Resolutions Tue Sep 2 2025 by Seth Blomquist 1.3 MB" at bounding box center [881, 381] width 1239 height 38
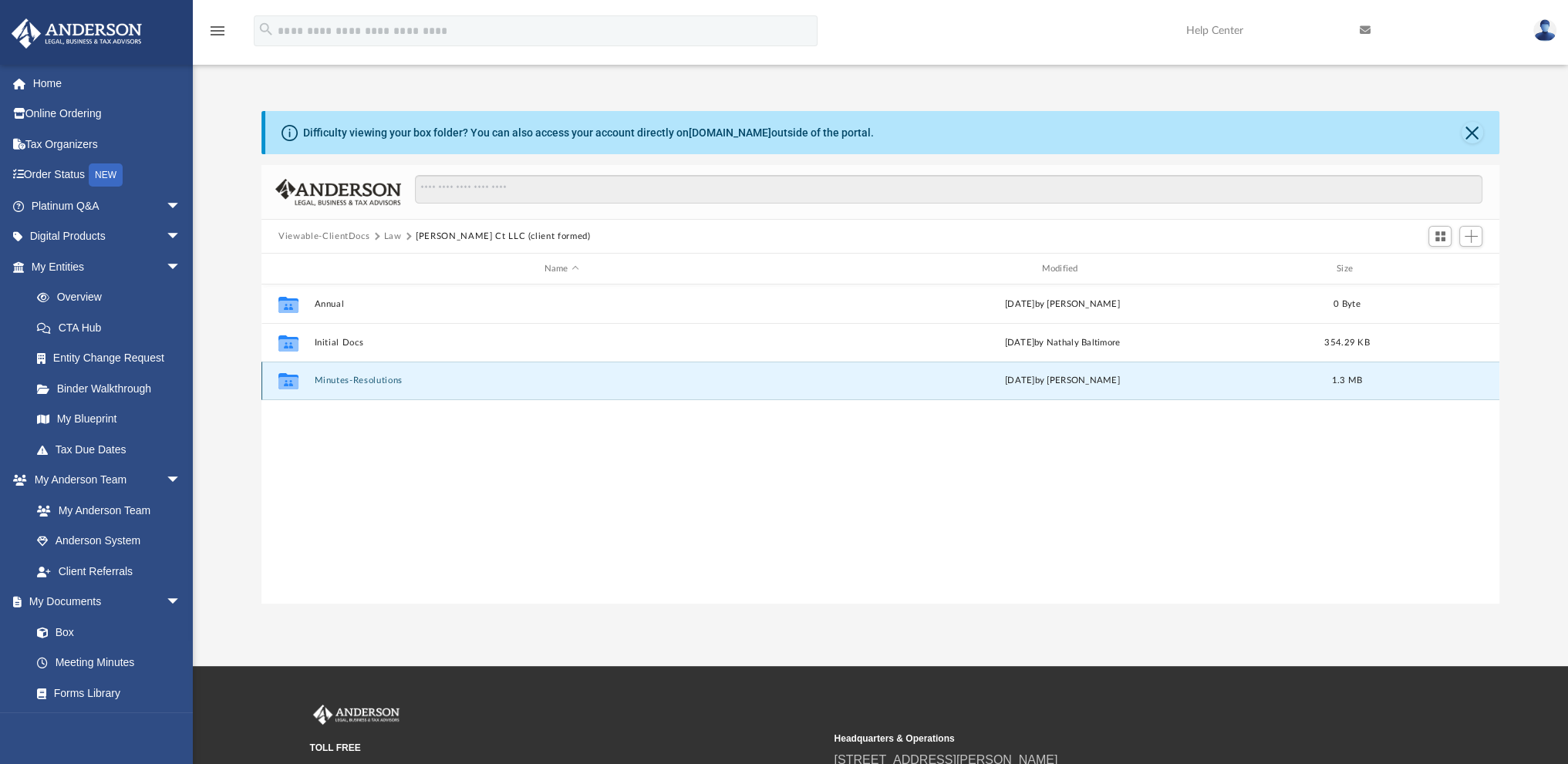
click at [354, 381] on button "Minutes-Resolutions" at bounding box center [561, 380] width 494 height 10
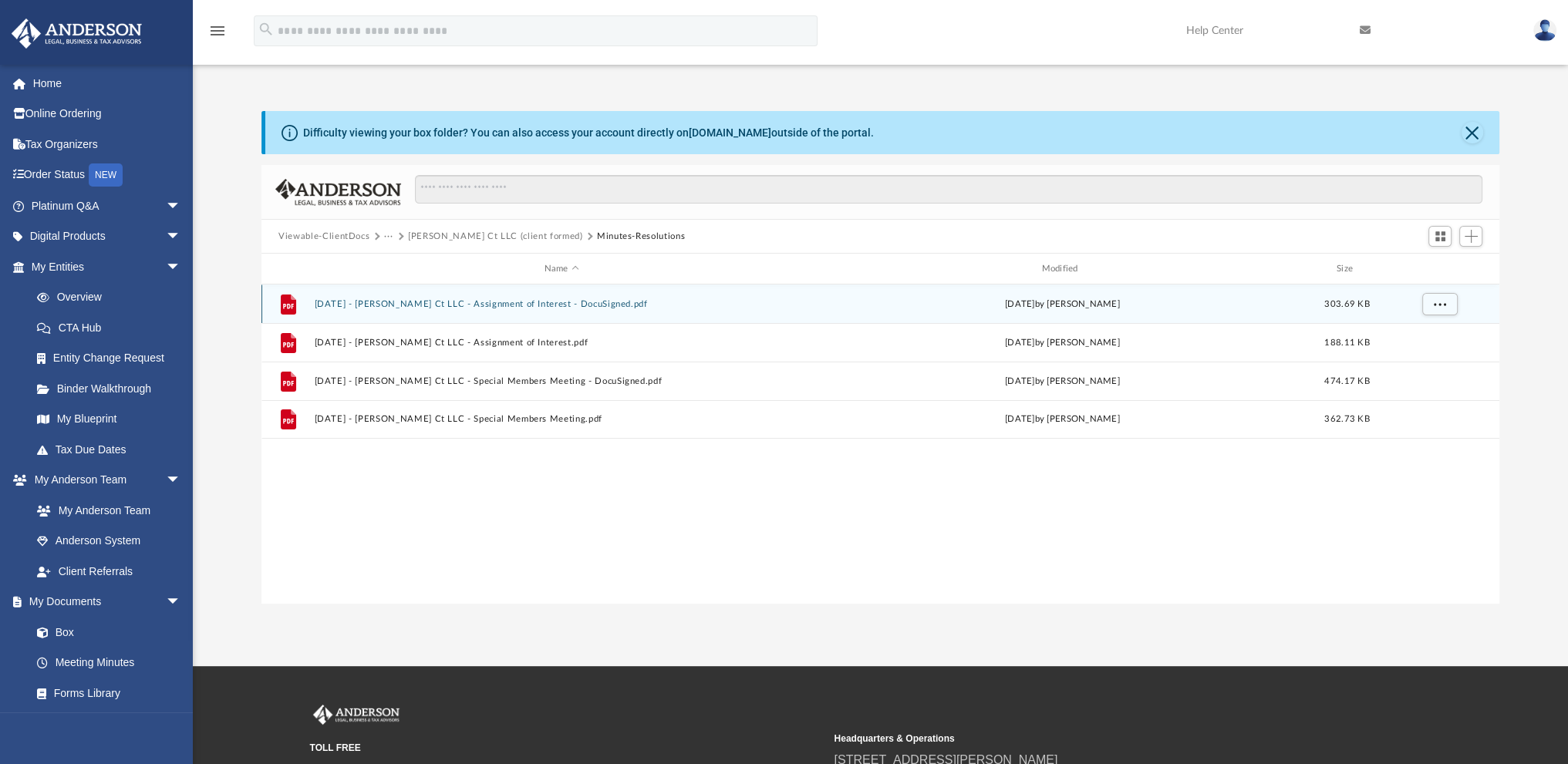
click at [387, 302] on button "2025.08.15 - Fleming Ct LLC - Assignment of Interest - DocuSigned.pdf" at bounding box center [561, 304] width 494 height 10
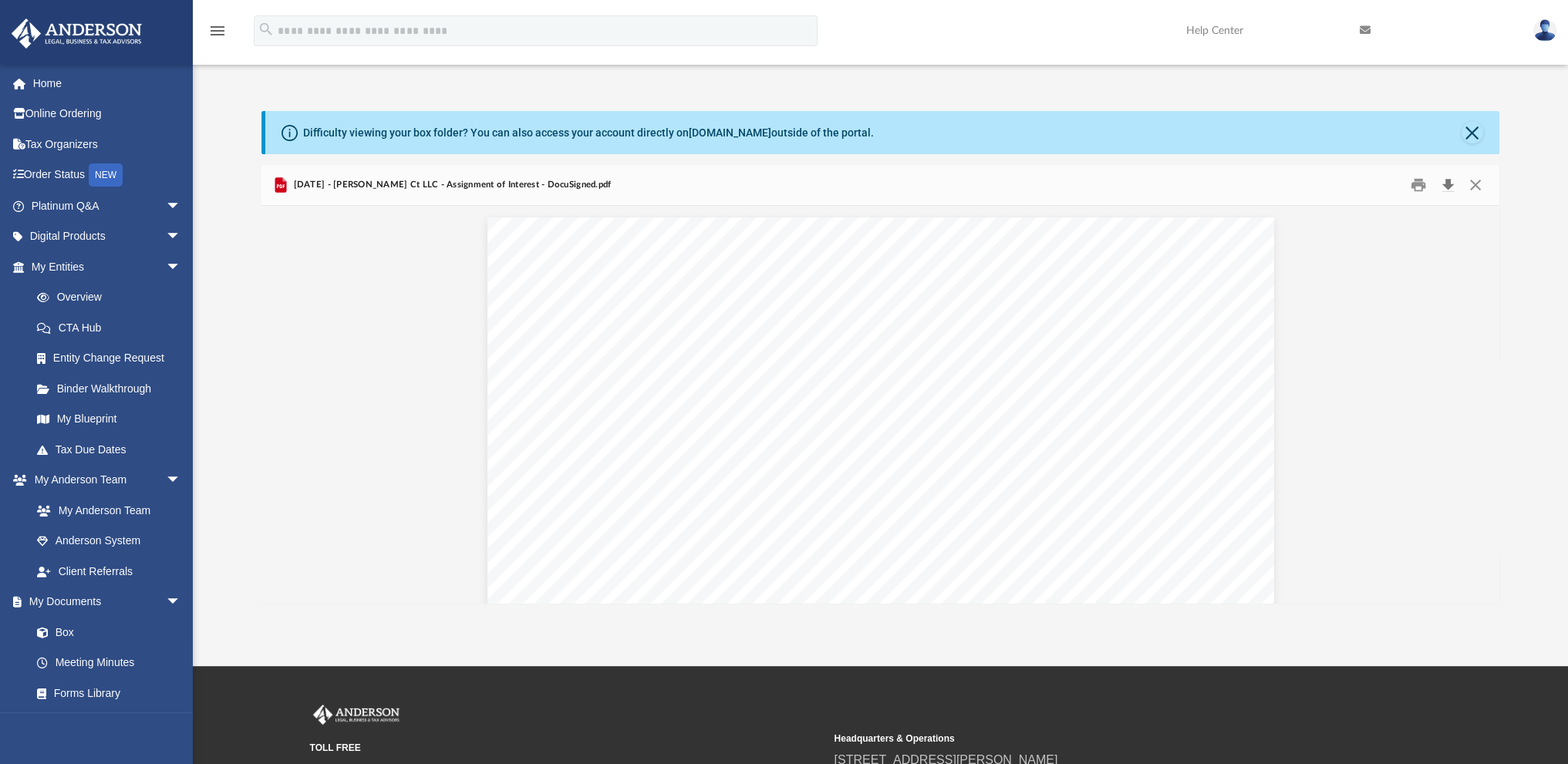
click at [1448, 181] on button "Download" at bounding box center [1448, 186] width 28 height 24
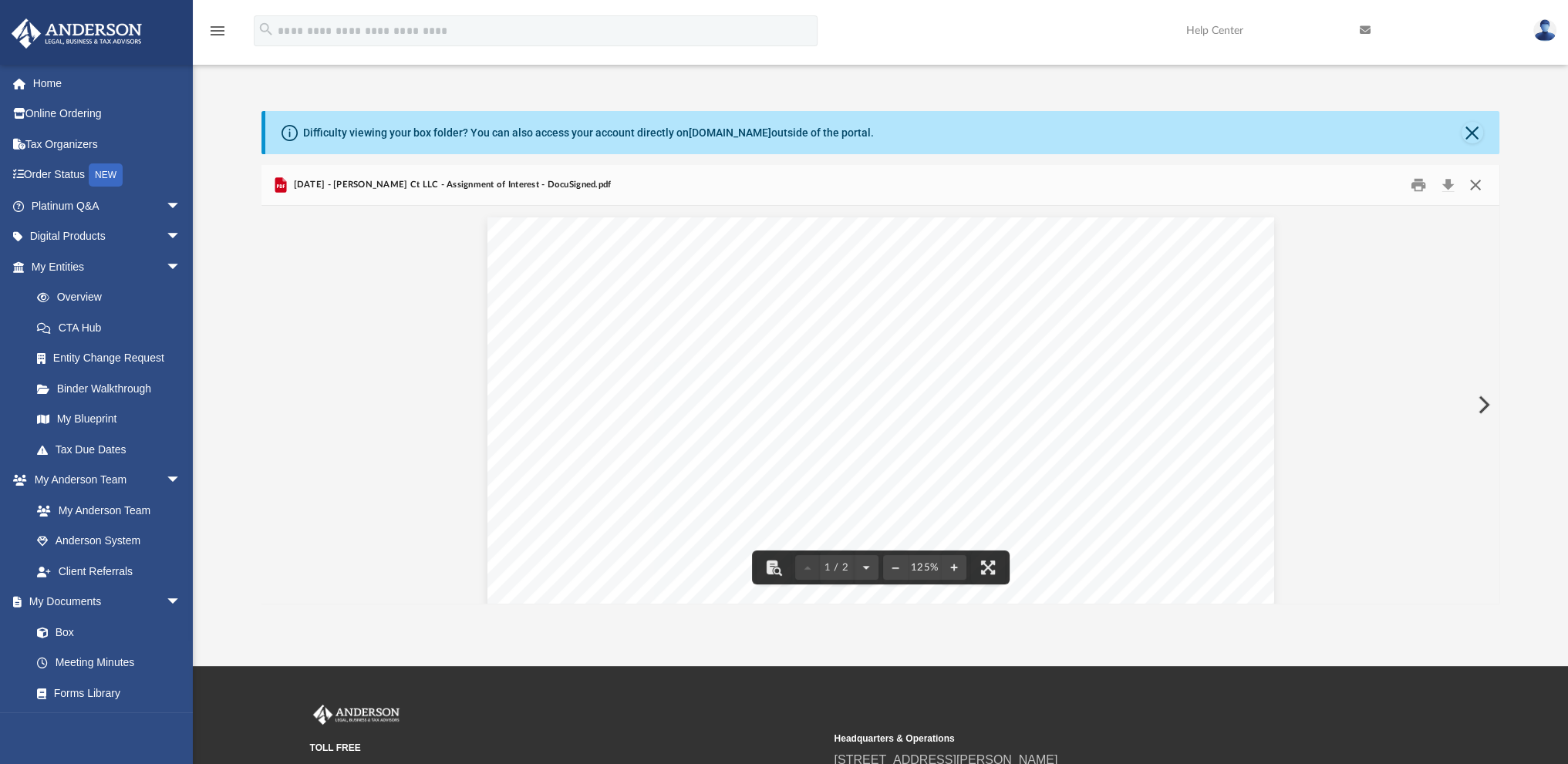
click at [1478, 183] on button "Close" at bounding box center [1474, 186] width 28 height 24
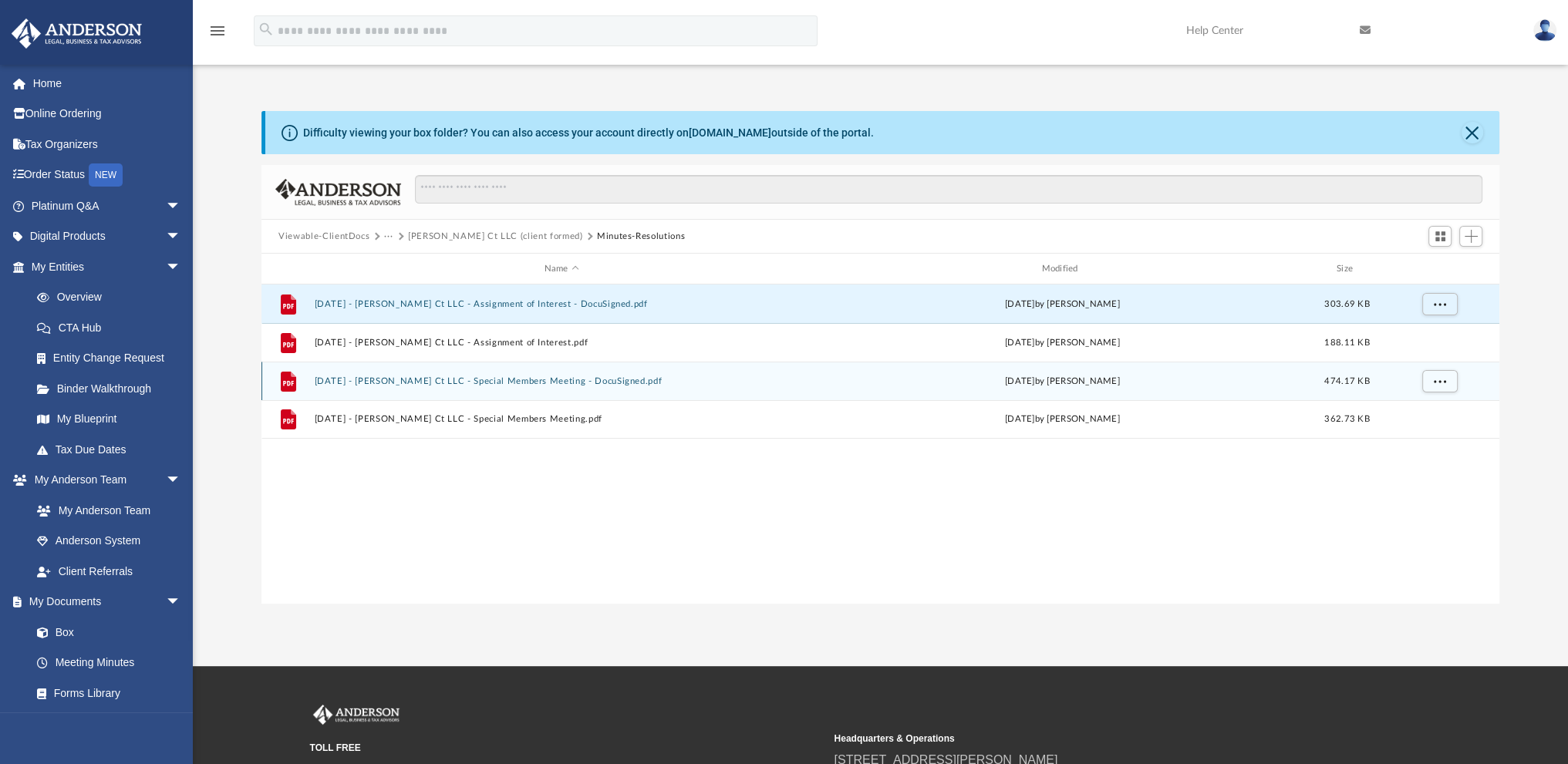
click at [375, 381] on button "2025.08.15 - Fleming Ct LLC - Special Members Meeting - DocuSigned.pdf" at bounding box center [561, 381] width 494 height 10
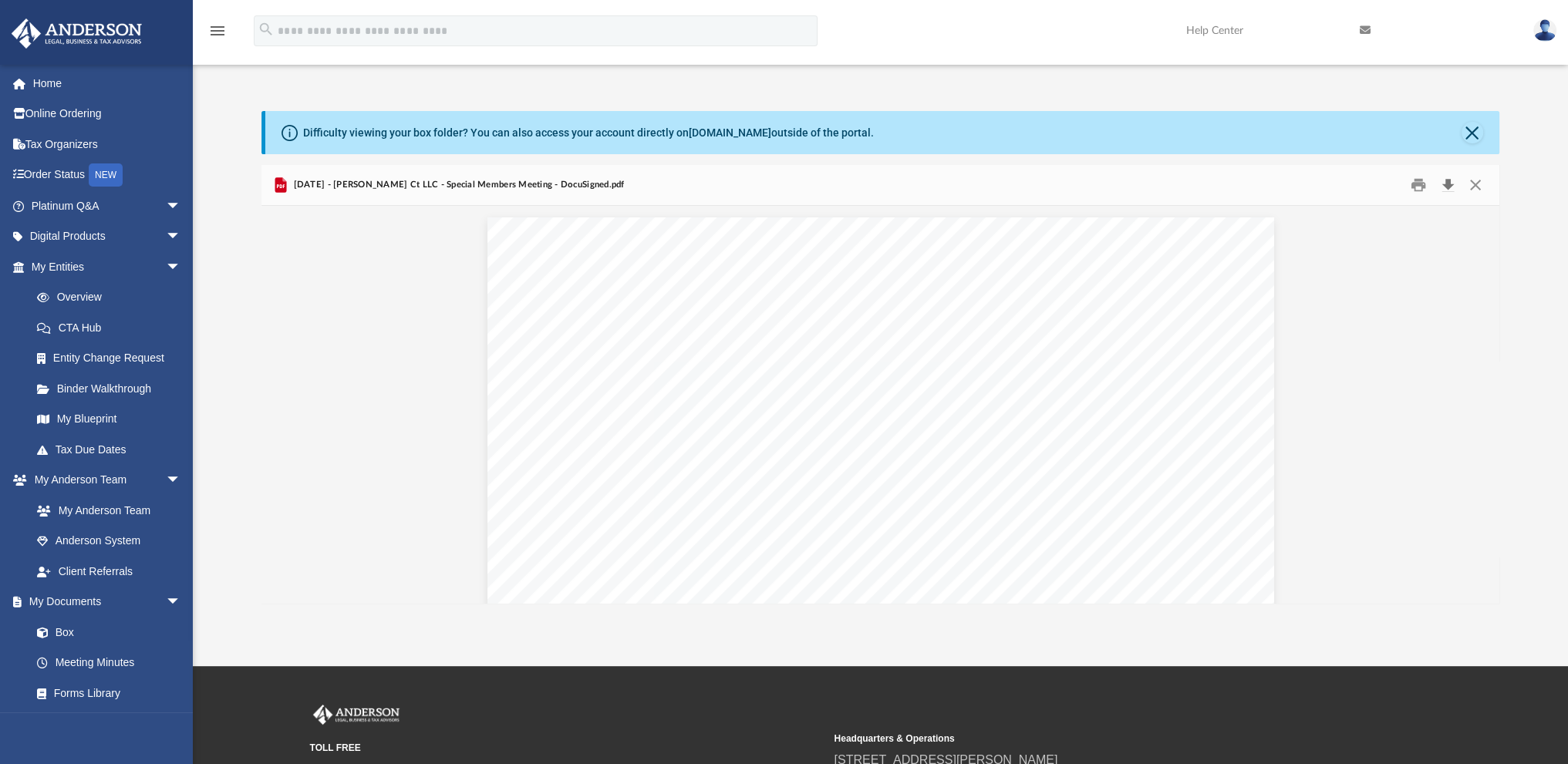
click at [1450, 192] on button "Download" at bounding box center [1448, 186] width 28 height 24
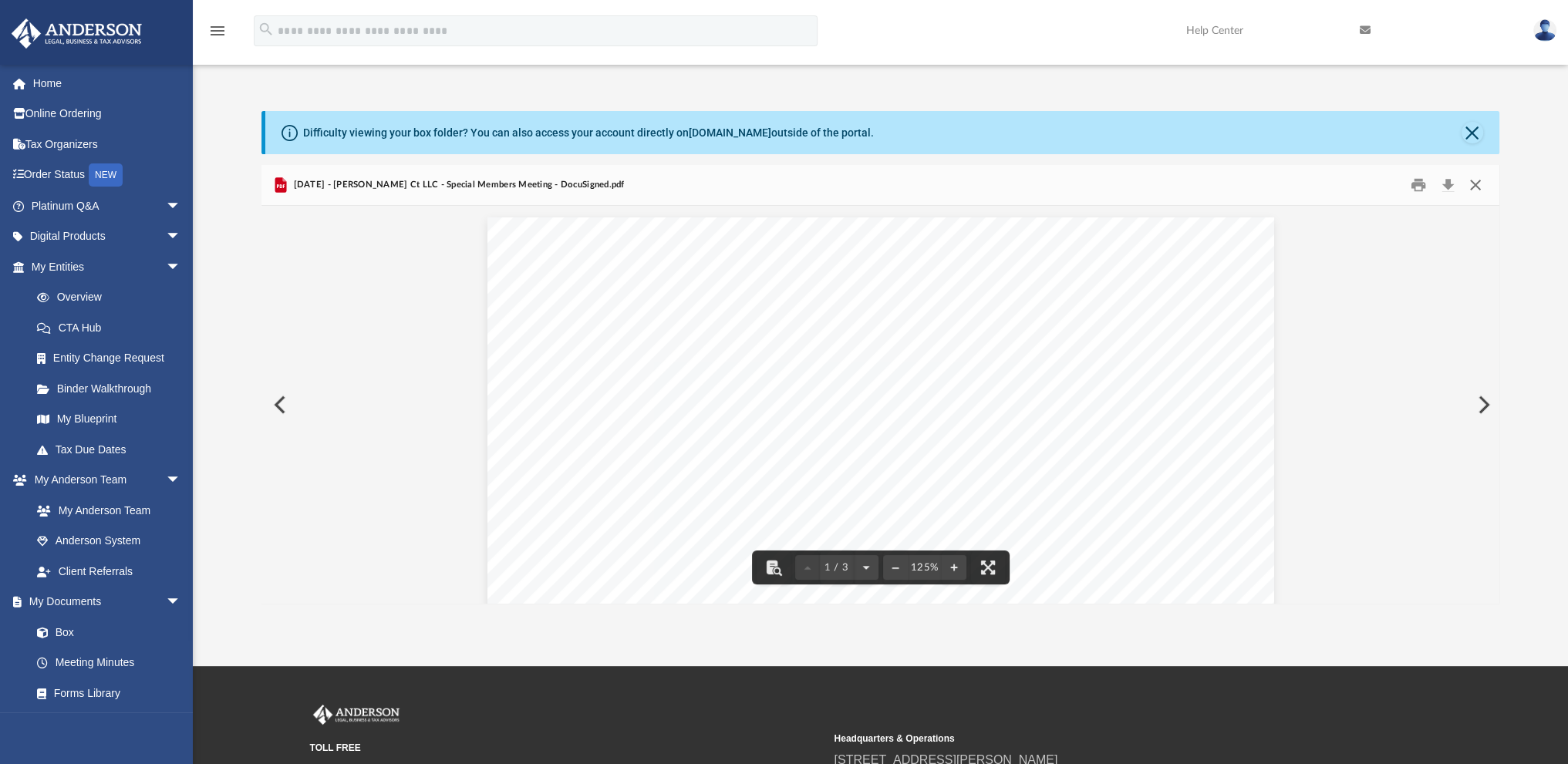
click at [1474, 184] on button "Close" at bounding box center [1474, 186] width 28 height 24
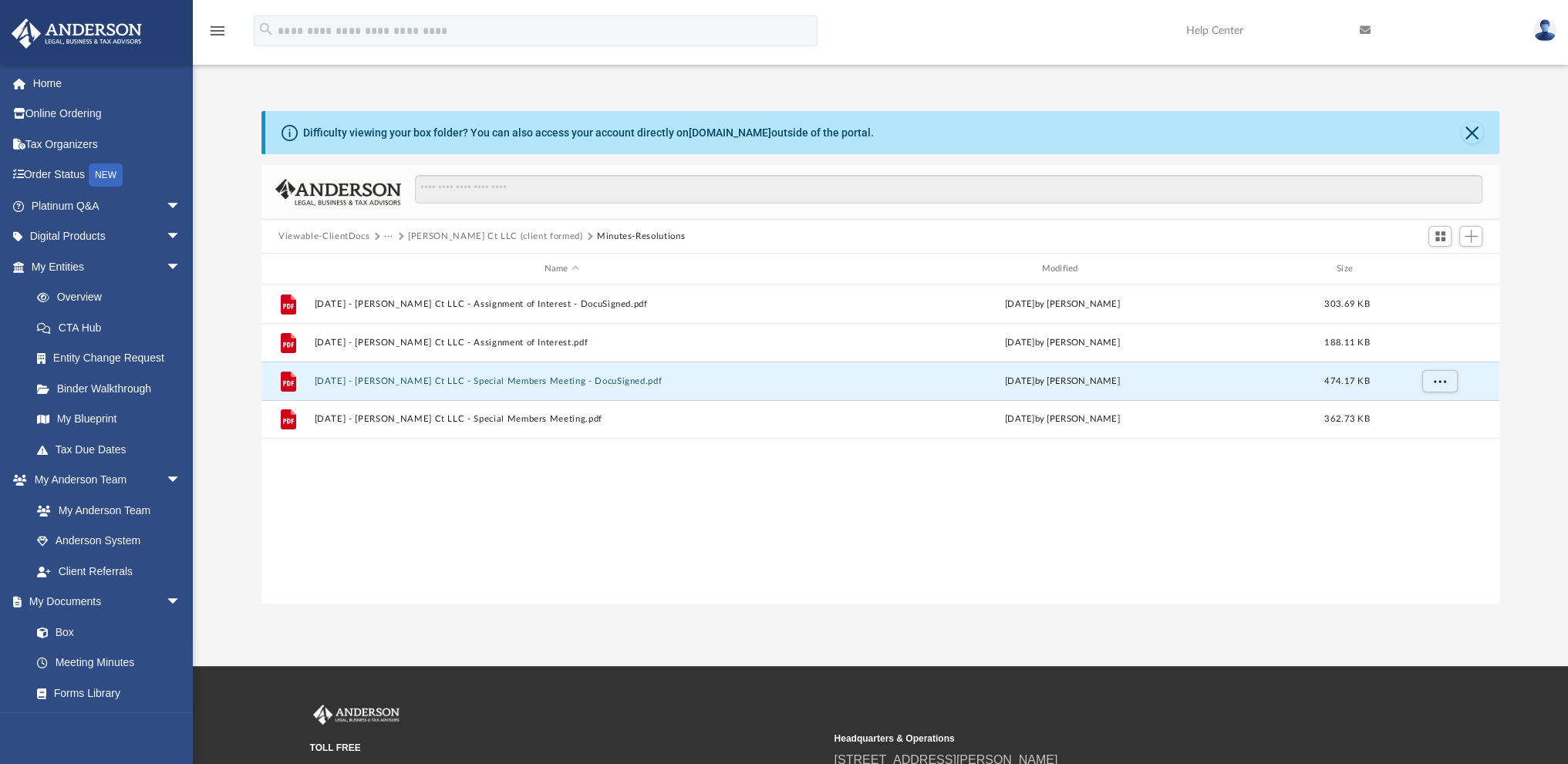
click at [365, 234] on button "Viewable-ClientDocs" at bounding box center [324, 237] width 91 height 14
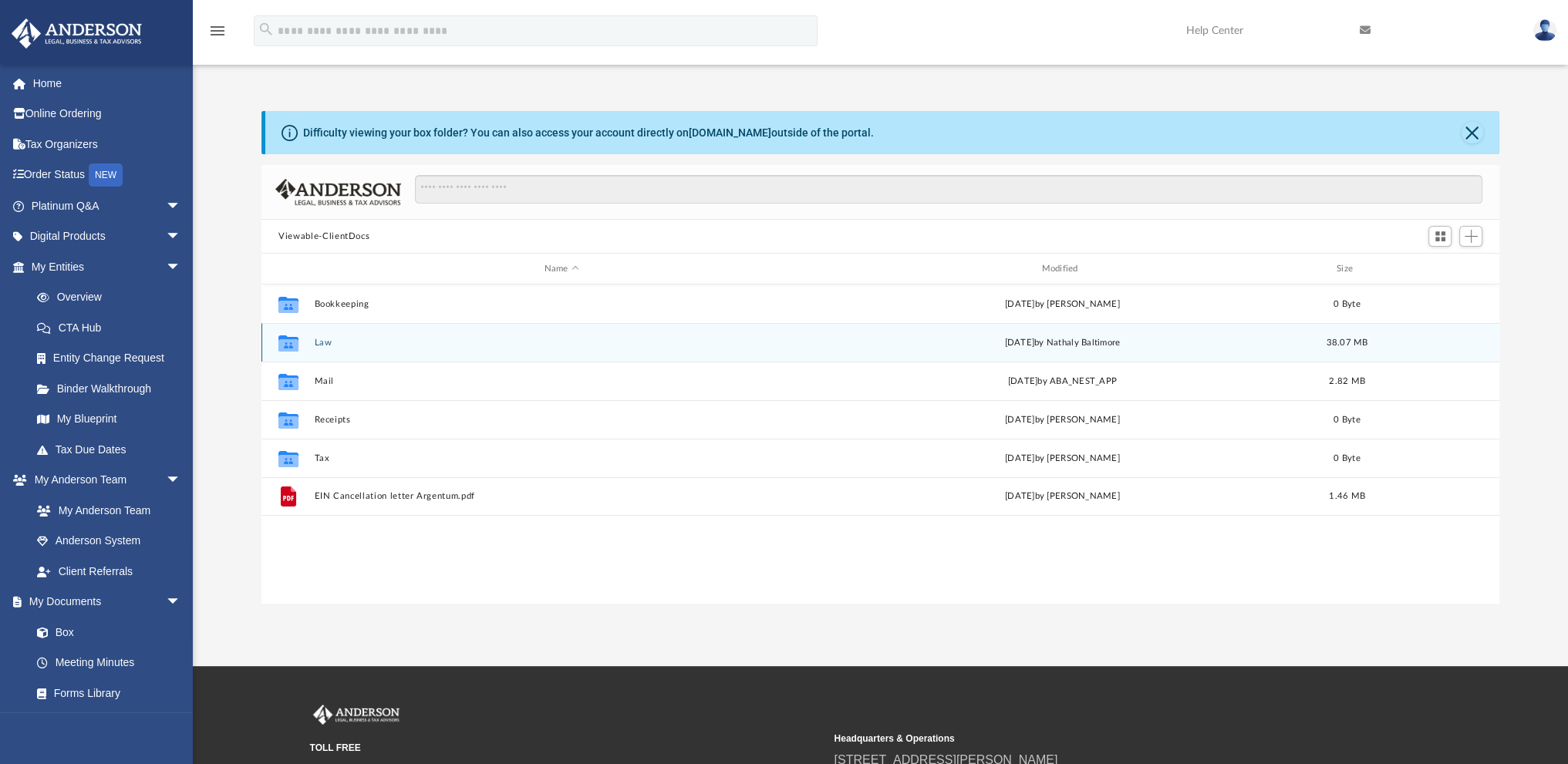
click at [324, 342] on button "Law" at bounding box center [561, 343] width 494 height 10
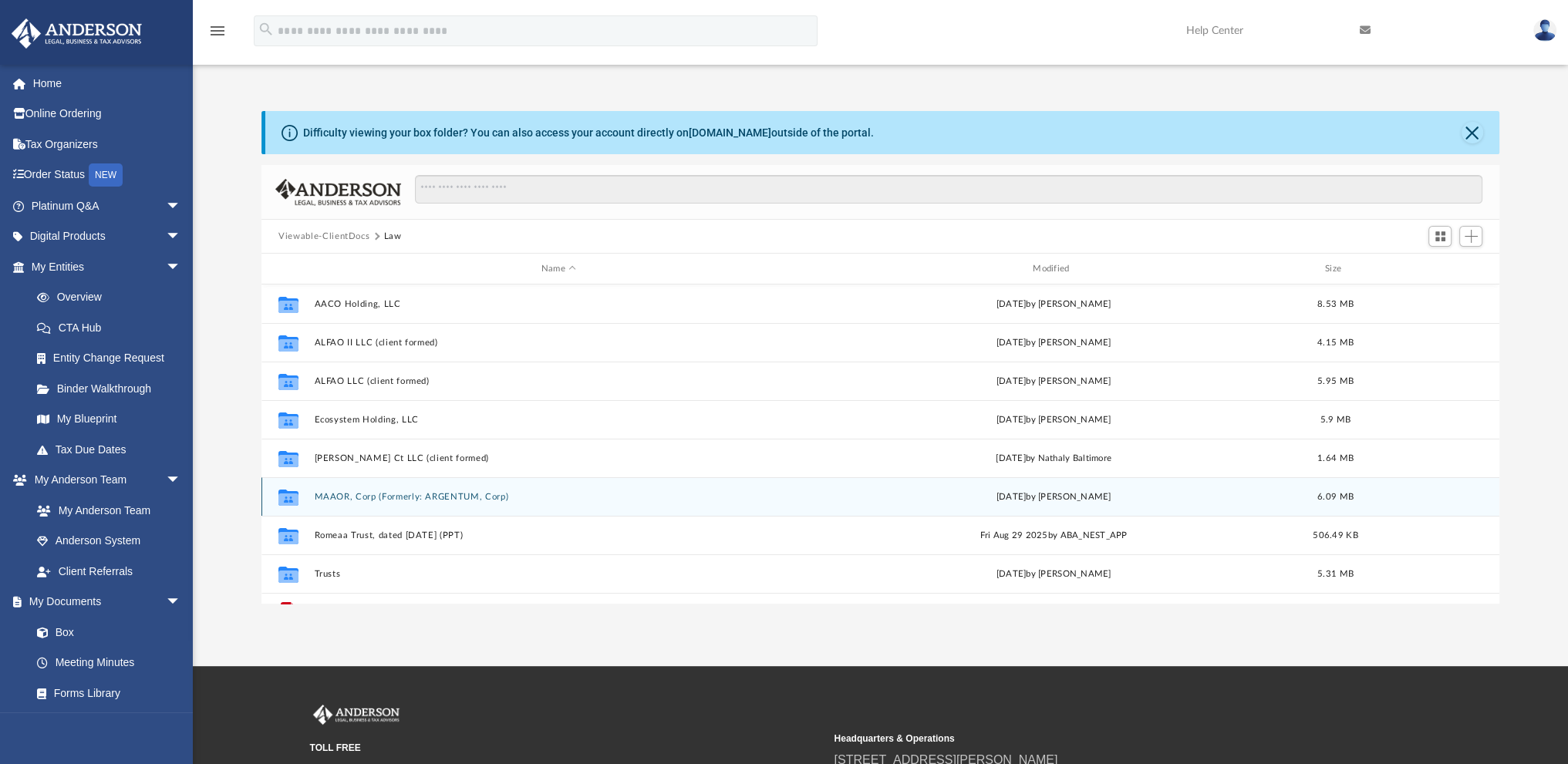
click at [350, 491] on div "Collaborated Folder MAAOR, Corp (Formerly: ARGENTUM, Corp) Mon Sep 22 2025 by L…" at bounding box center [881, 497] width 1239 height 38
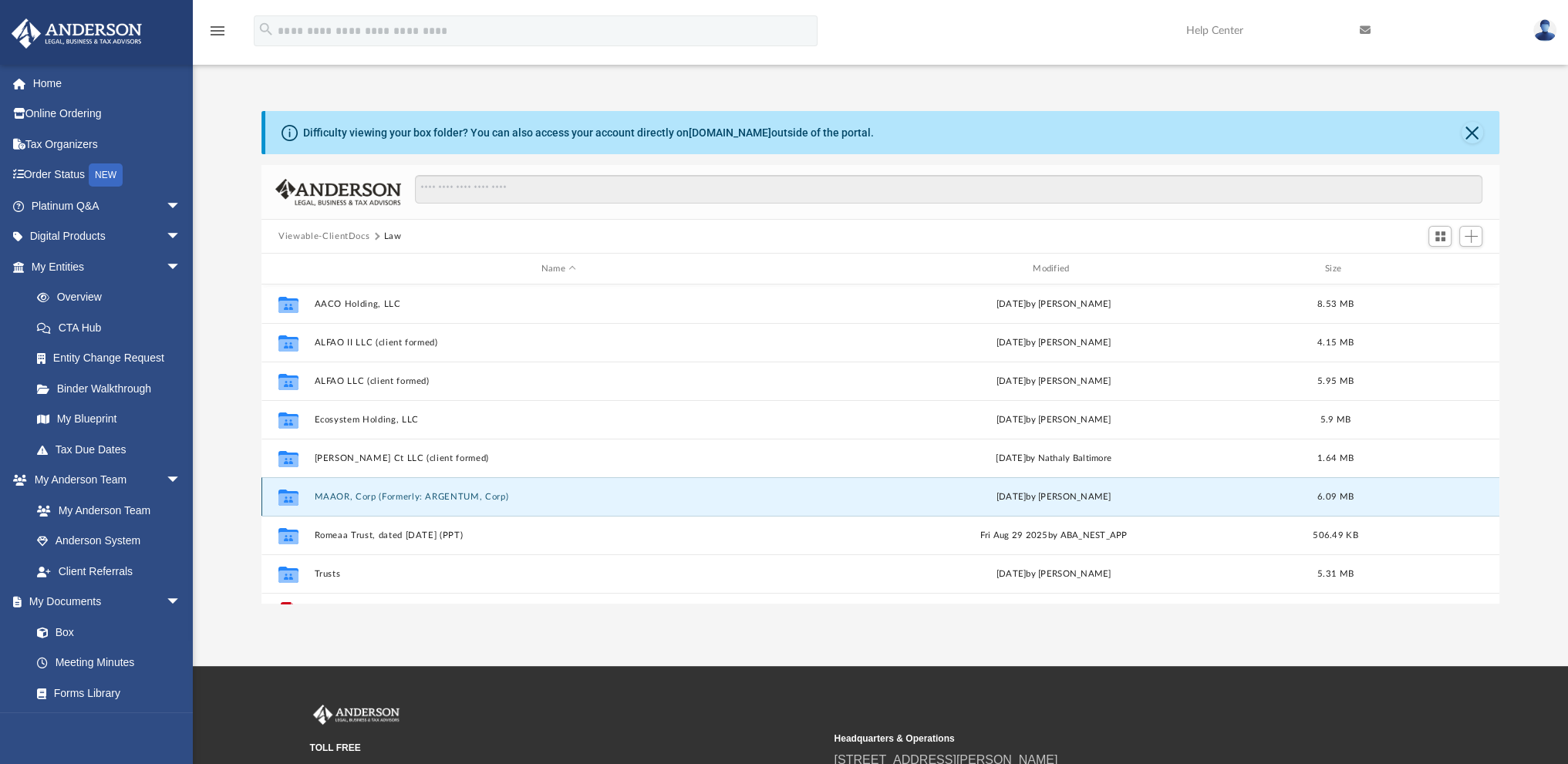
click at [325, 492] on button "MAAOR, Corp (Formerly: ARGENTUM, Corp)" at bounding box center [559, 497] width 488 height 10
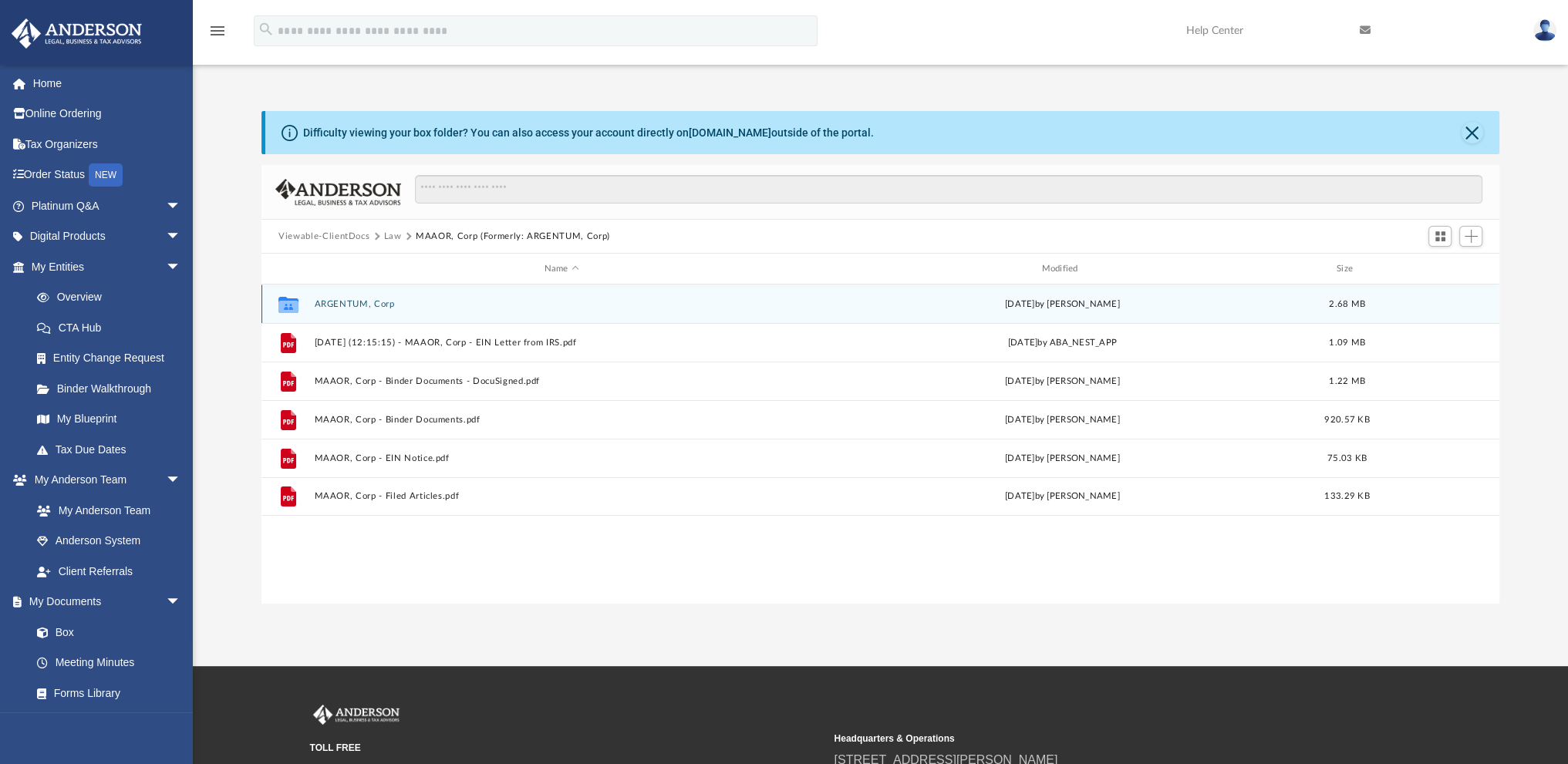
click at [347, 300] on button "ARGENTUM, Corp" at bounding box center [561, 304] width 494 height 10
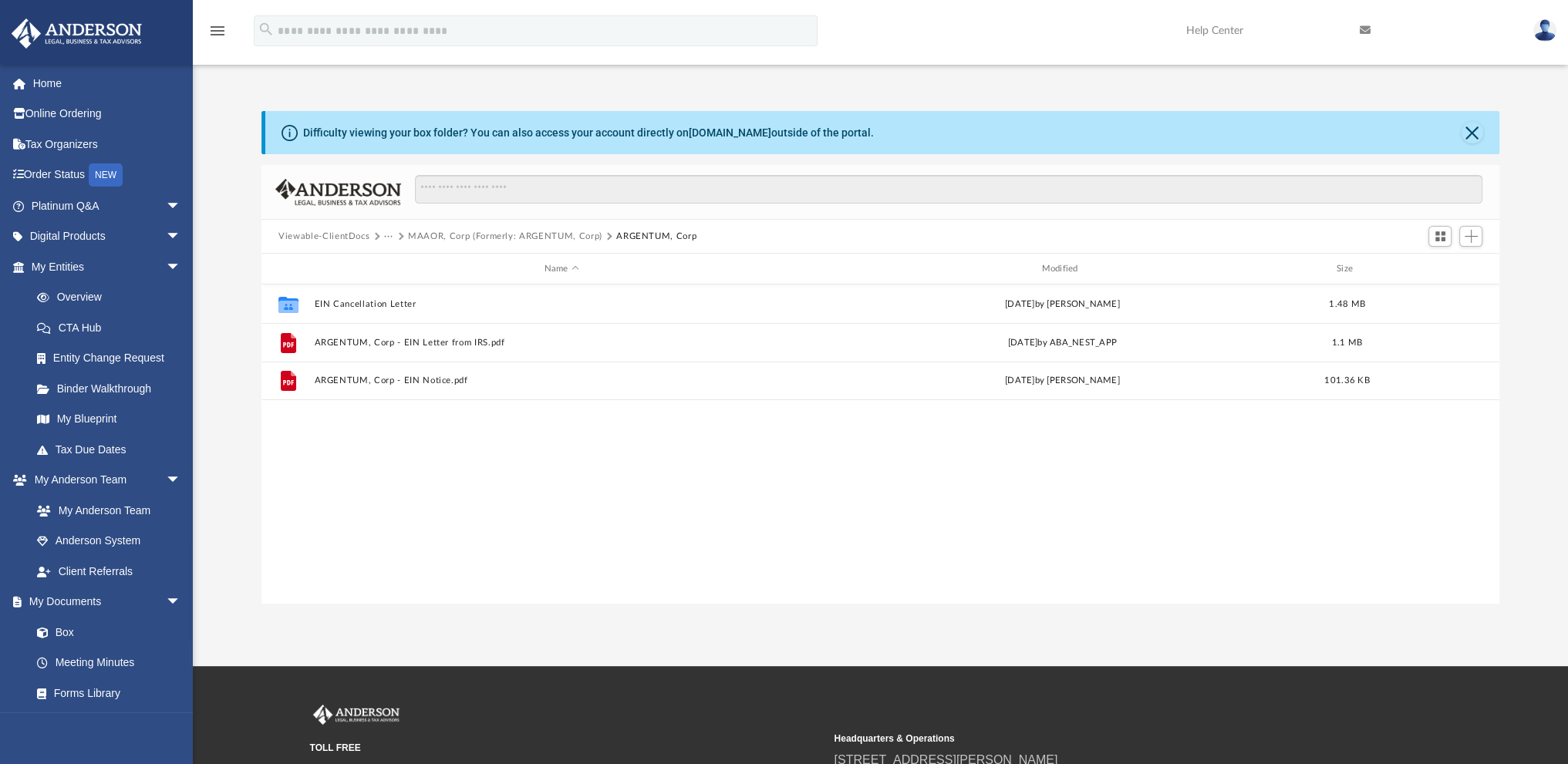
click at [400, 234] on span at bounding box center [400, 237] width 8 height 8
click at [381, 233] on span "Viewable-ClientDocs" at bounding box center [331, 237] width 105 height 14
click at [373, 234] on span at bounding box center [375, 237] width 8 height 8
click at [345, 231] on button "Viewable-ClientDocs" at bounding box center [324, 237] width 91 height 14
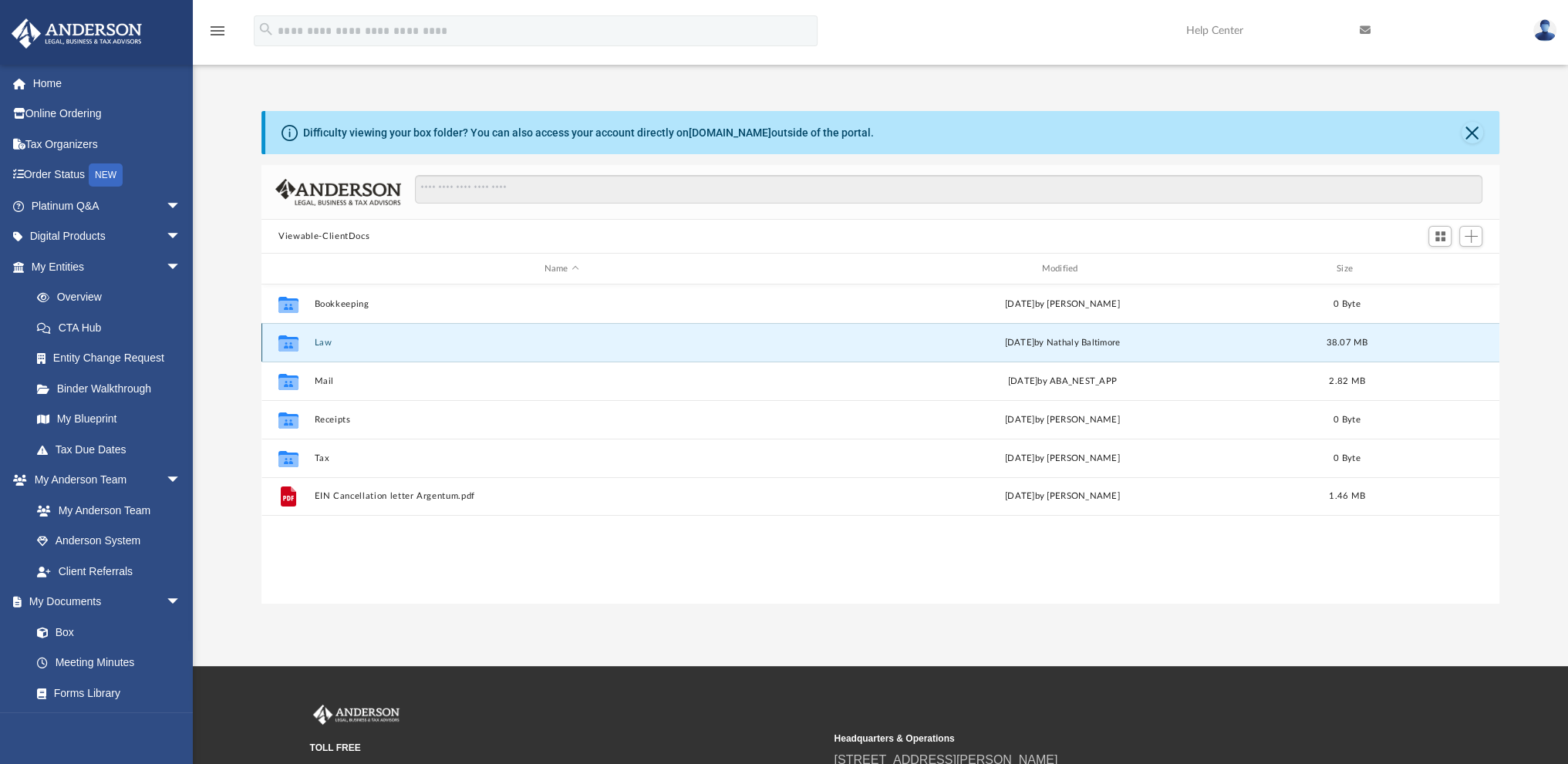
click at [326, 341] on button "Law" at bounding box center [561, 343] width 494 height 10
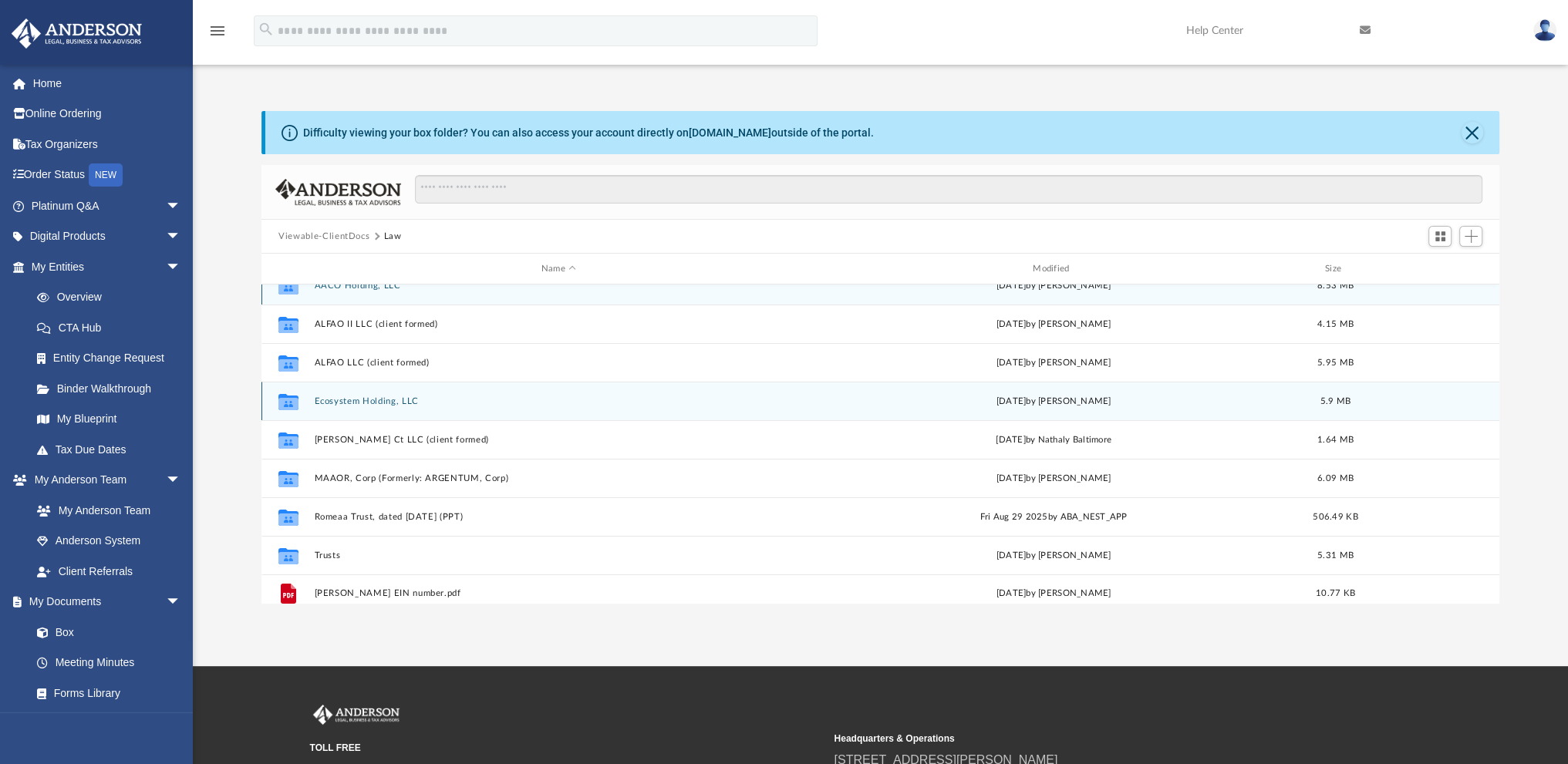
scroll to position [28, 0]
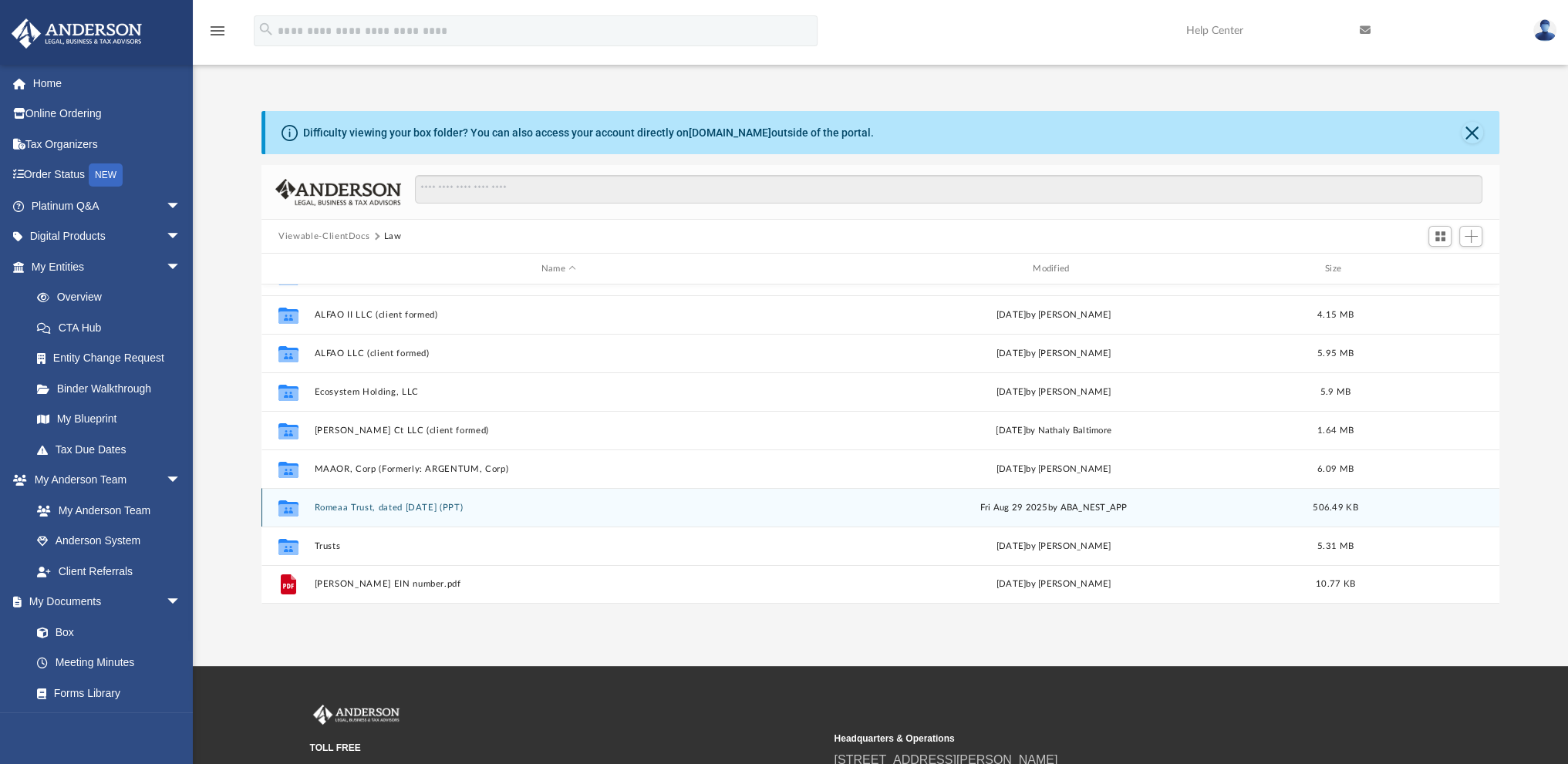
click at [337, 505] on button "Romeaa Trust, dated August 4, 2025 (PPT)" at bounding box center [559, 507] width 488 height 10
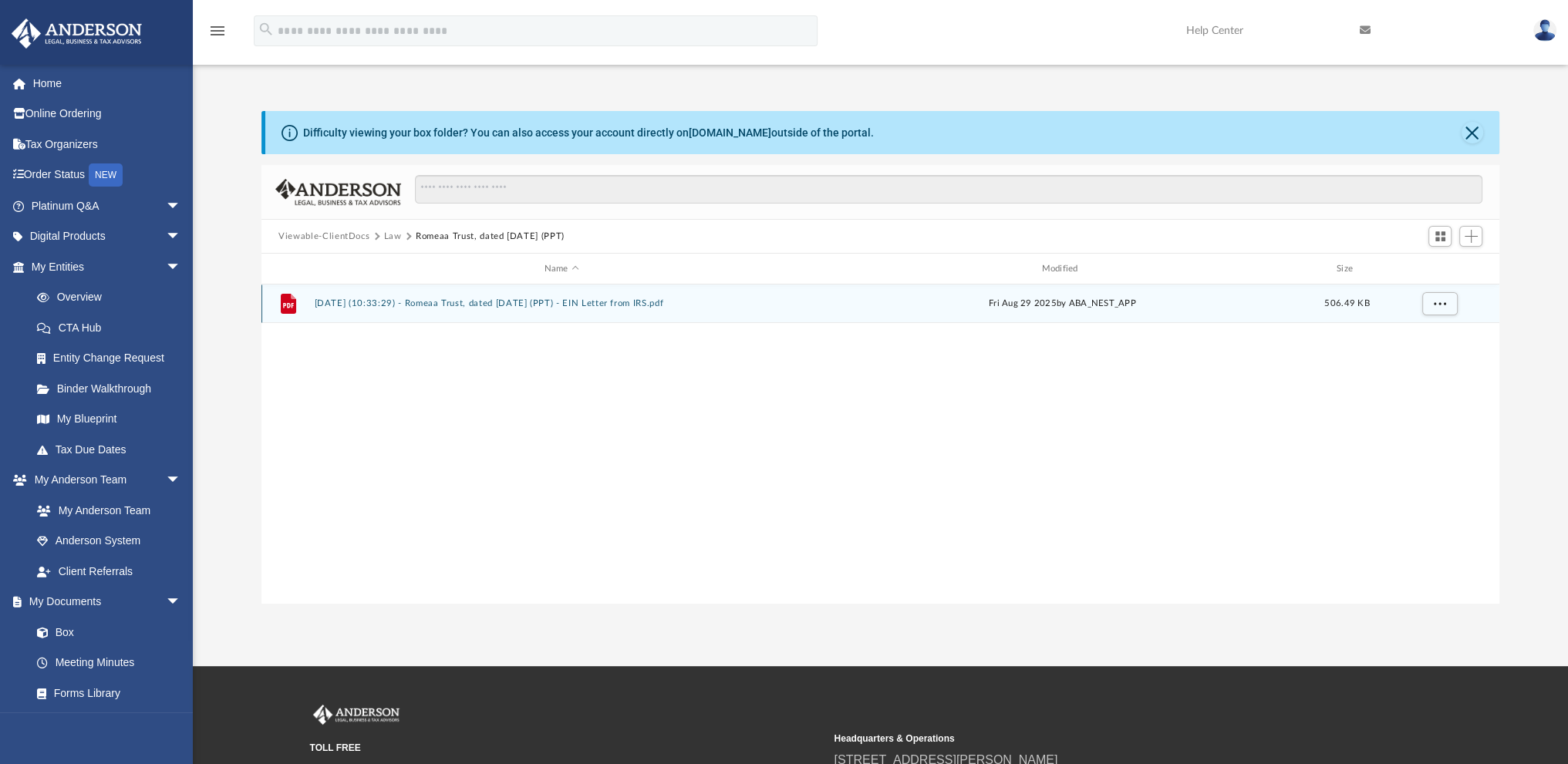
scroll to position [0, 0]
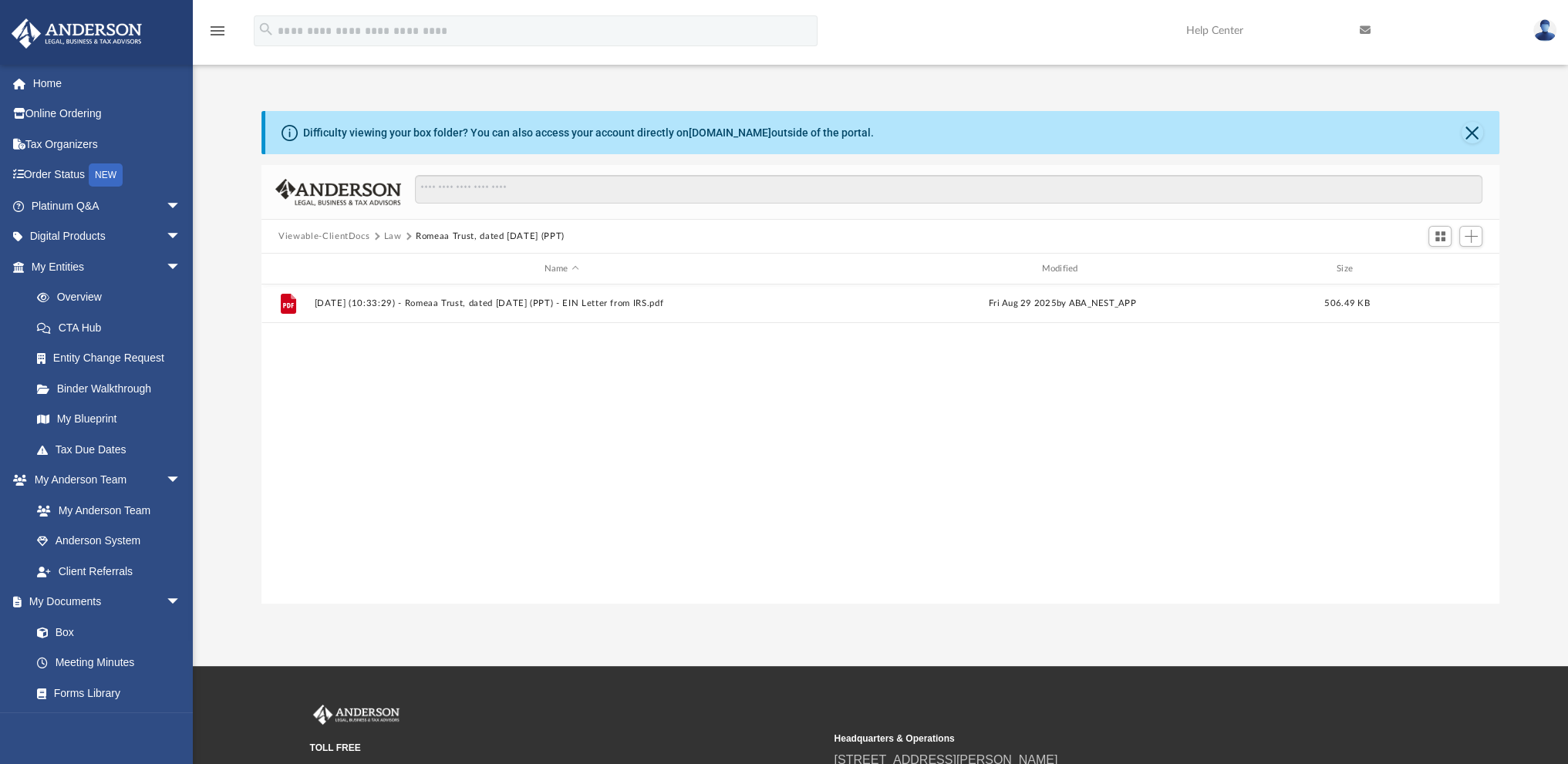
click at [348, 233] on button "Viewable-ClientDocs" at bounding box center [324, 237] width 91 height 14
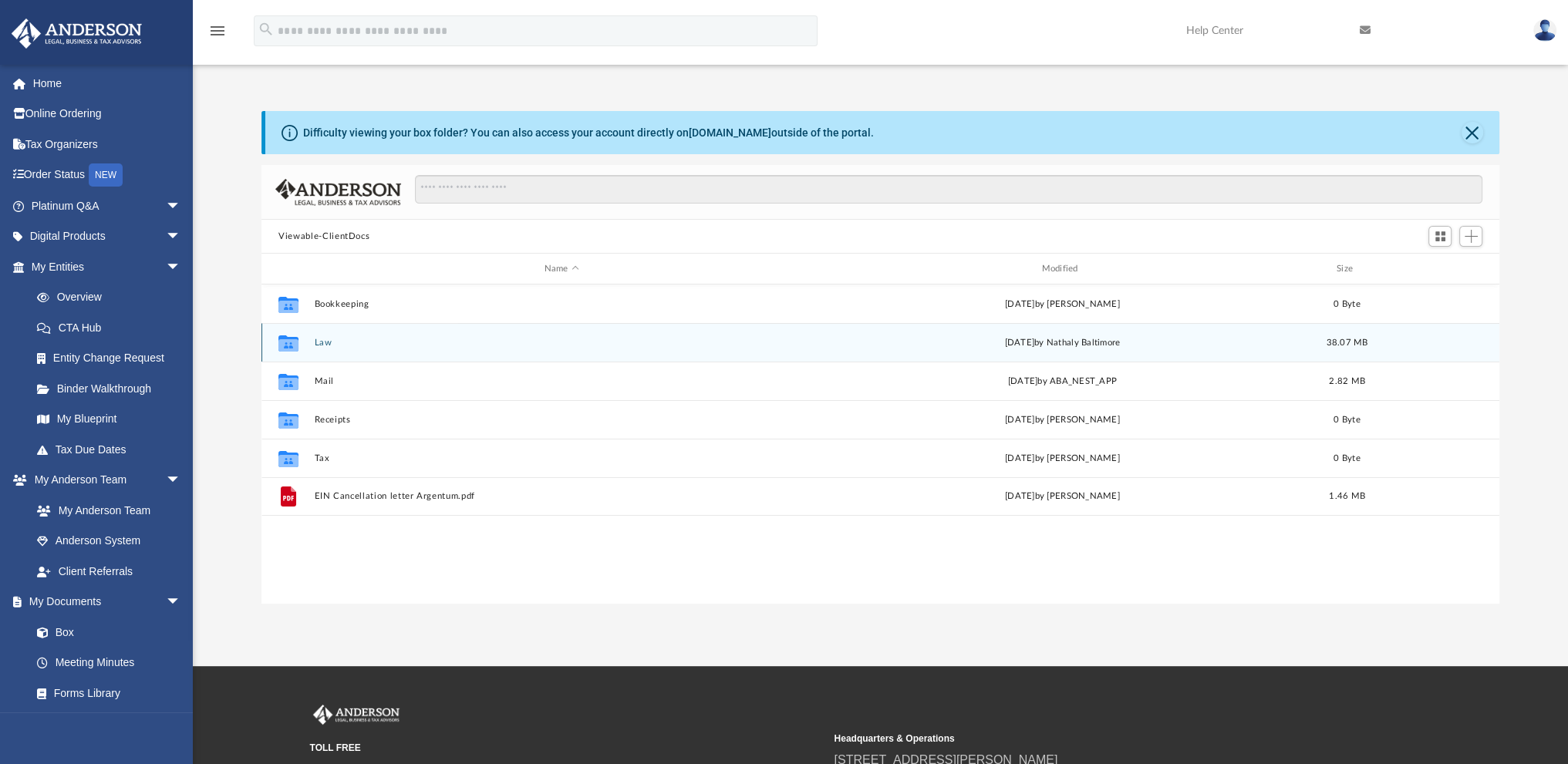
click at [321, 339] on button "Law" at bounding box center [561, 343] width 494 height 10
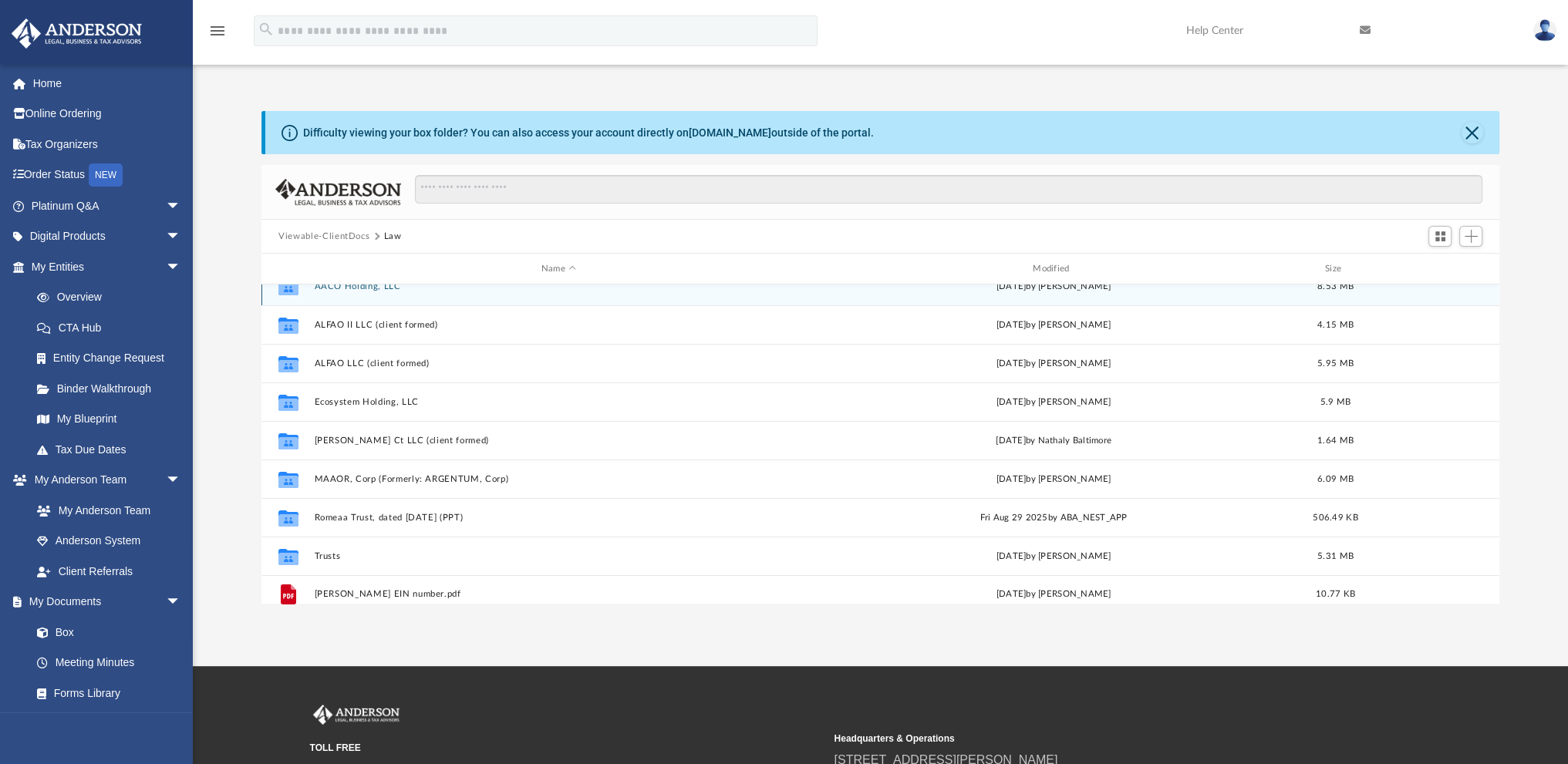
scroll to position [28, 0]
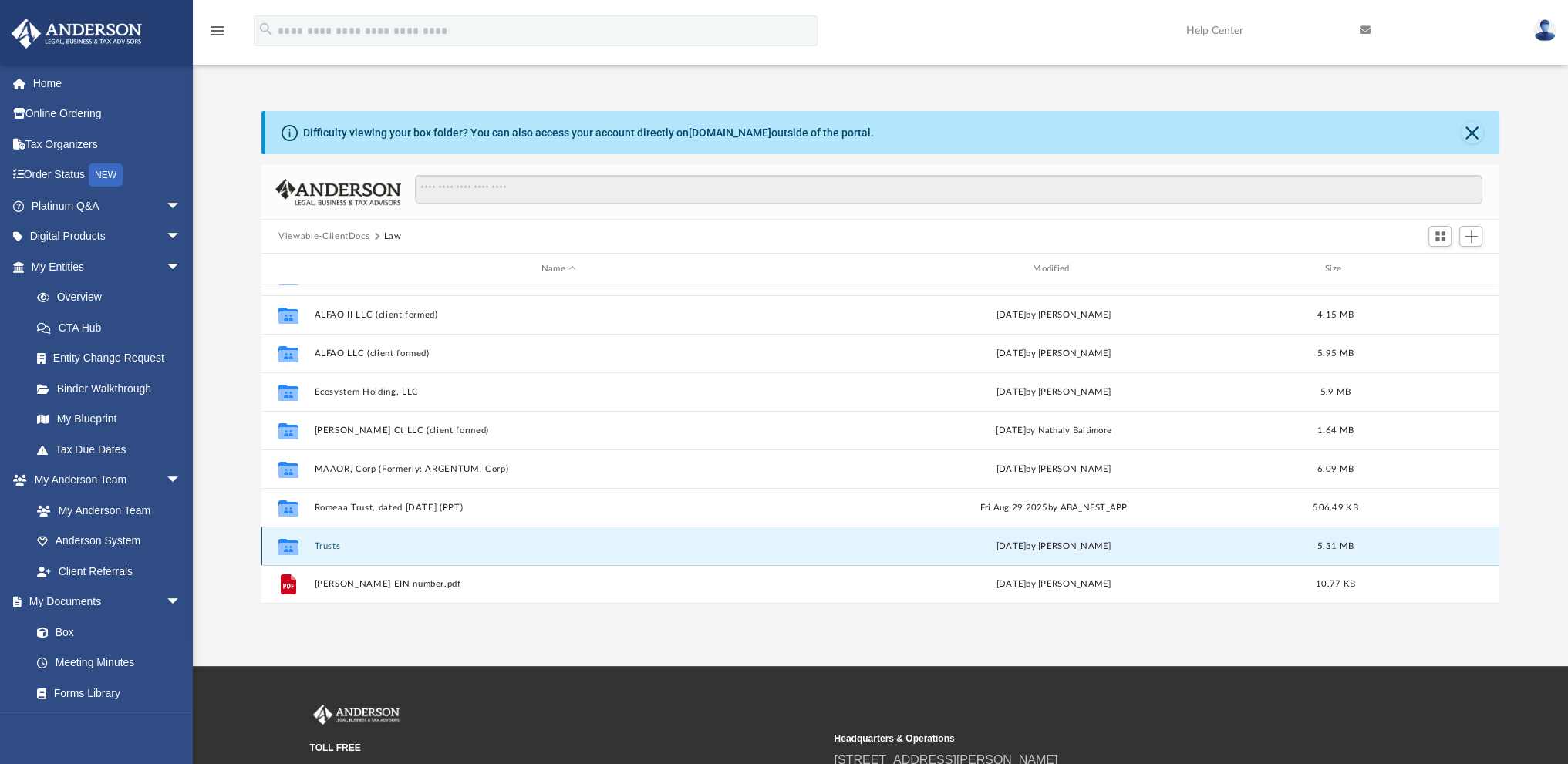
click at [324, 542] on button "Trusts" at bounding box center [559, 547] width 488 height 10
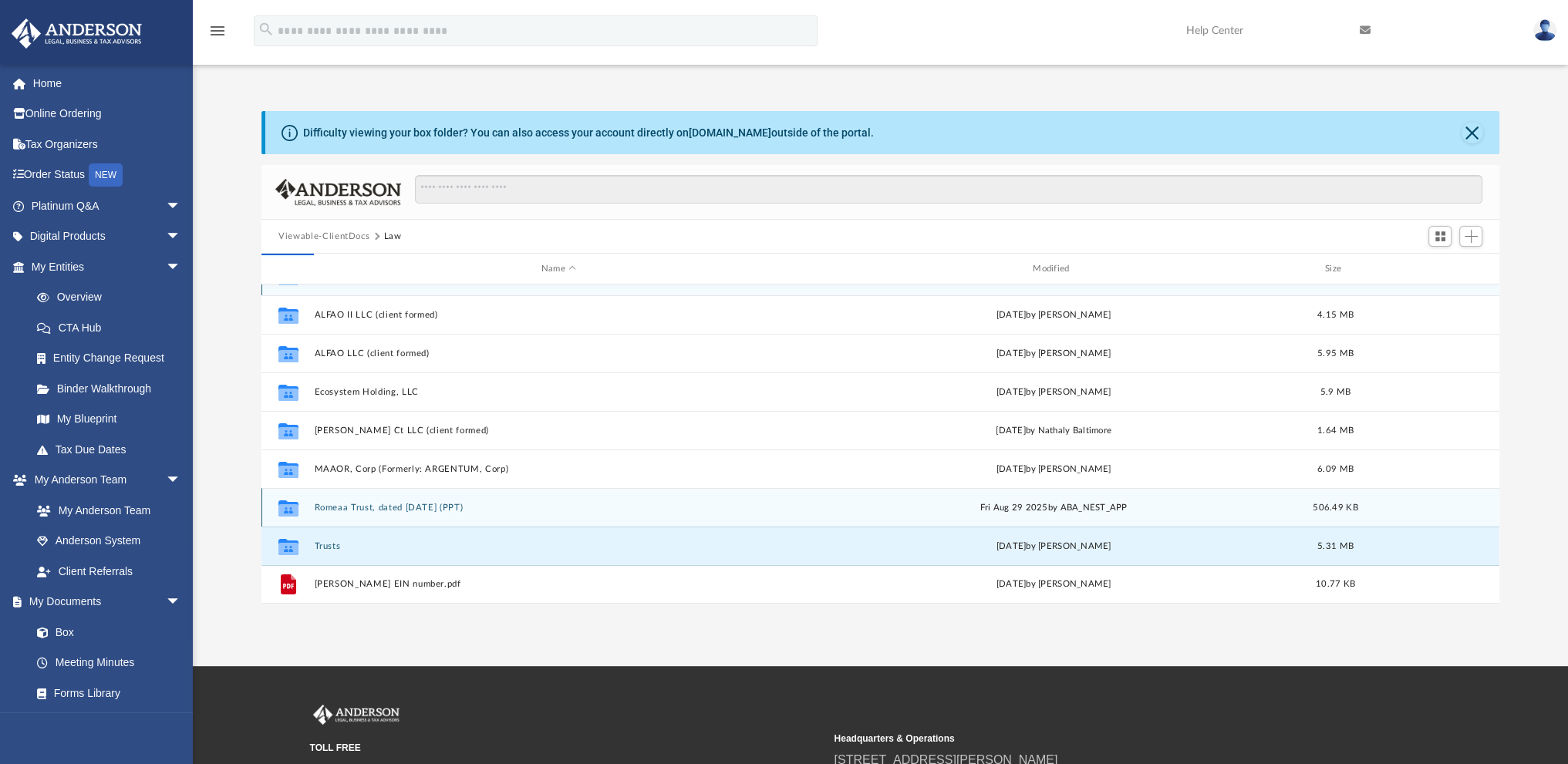
scroll to position [0, 0]
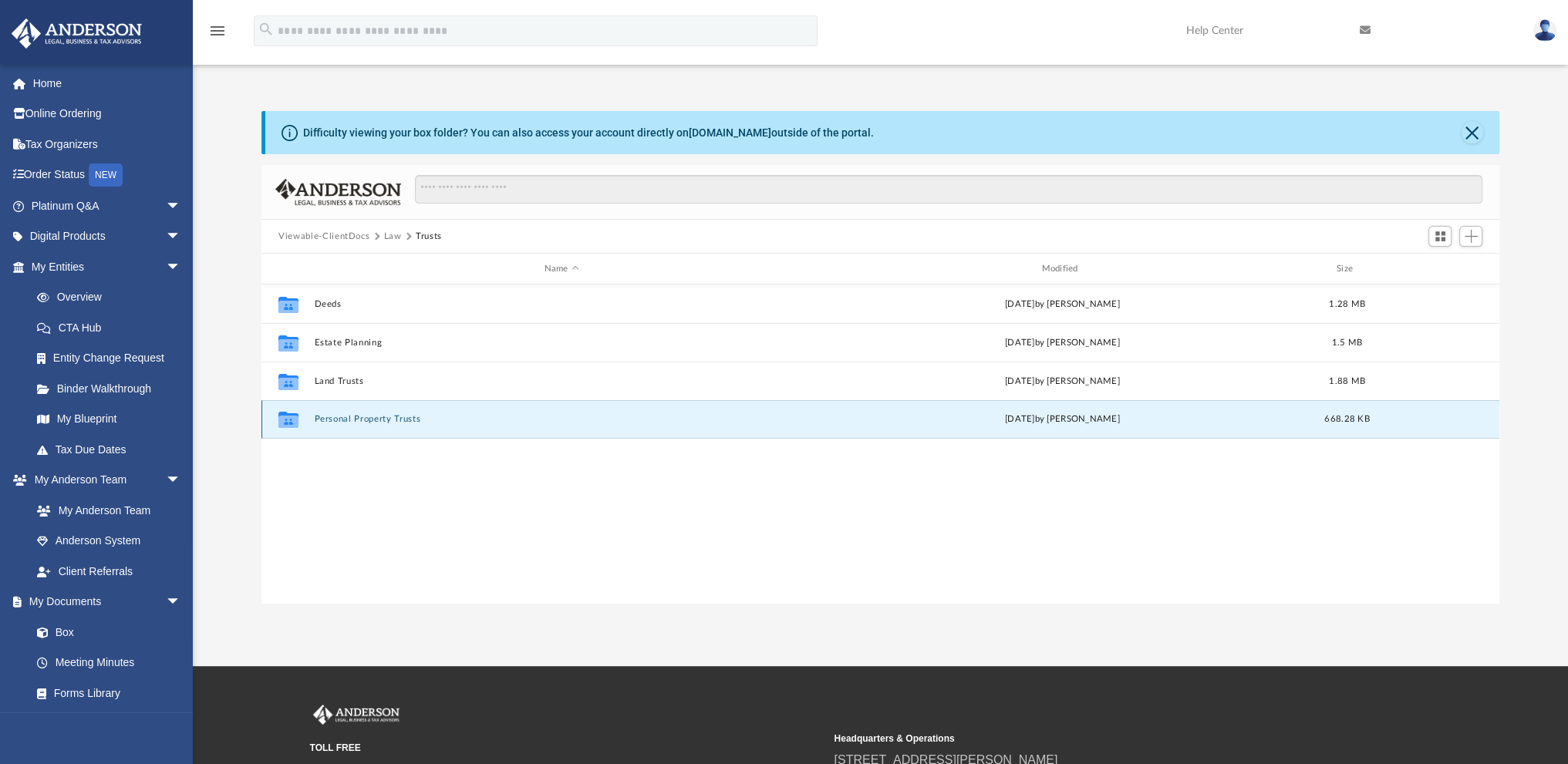
click at [329, 417] on button "Personal Property Trusts" at bounding box center [561, 419] width 494 height 10
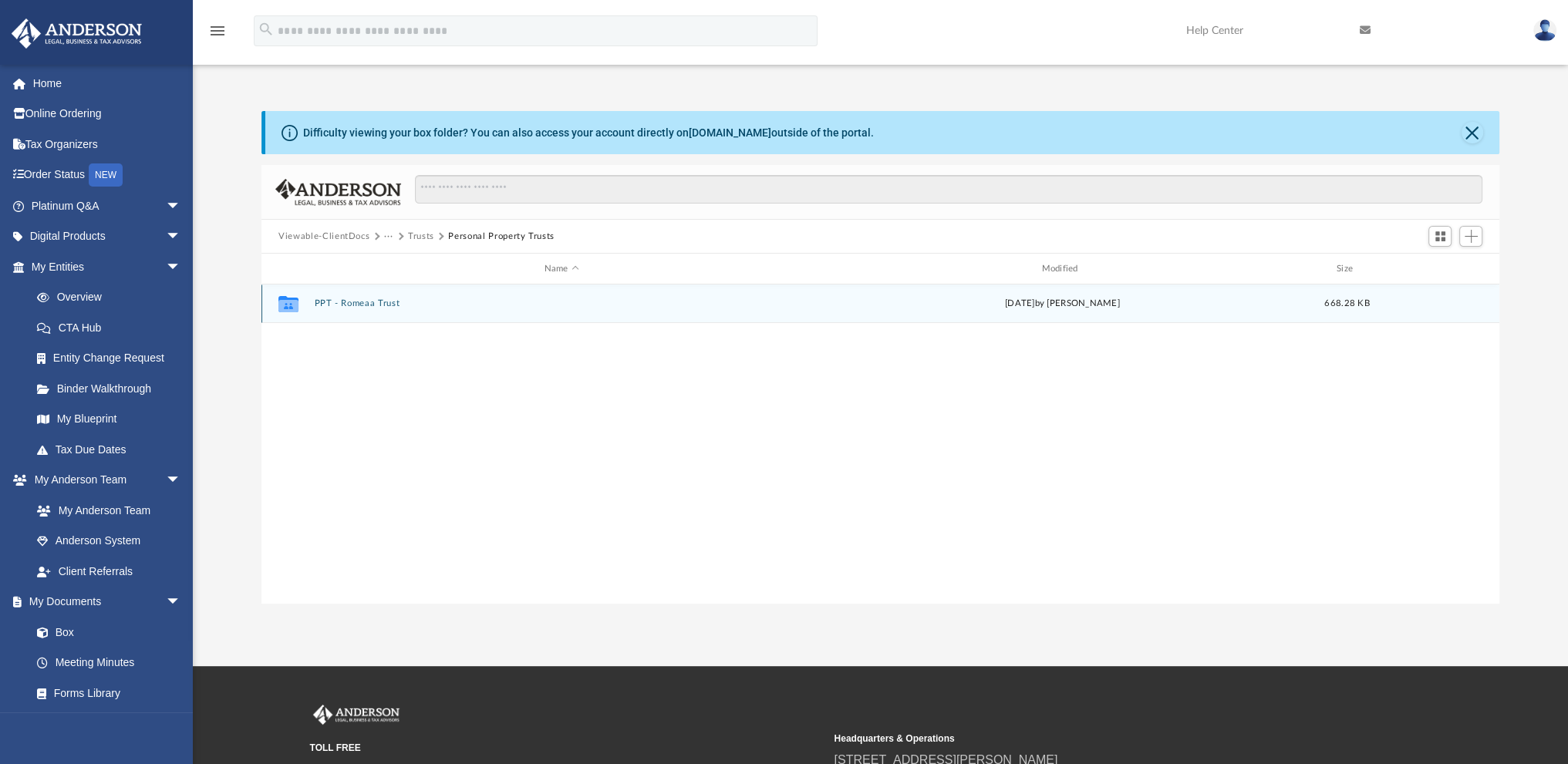
click at [346, 292] on div "Collaborated Folder PPT - Romeaa Trust Tue Aug 19 2025 by Lindsay Haggie 668.28…" at bounding box center [881, 303] width 1239 height 38
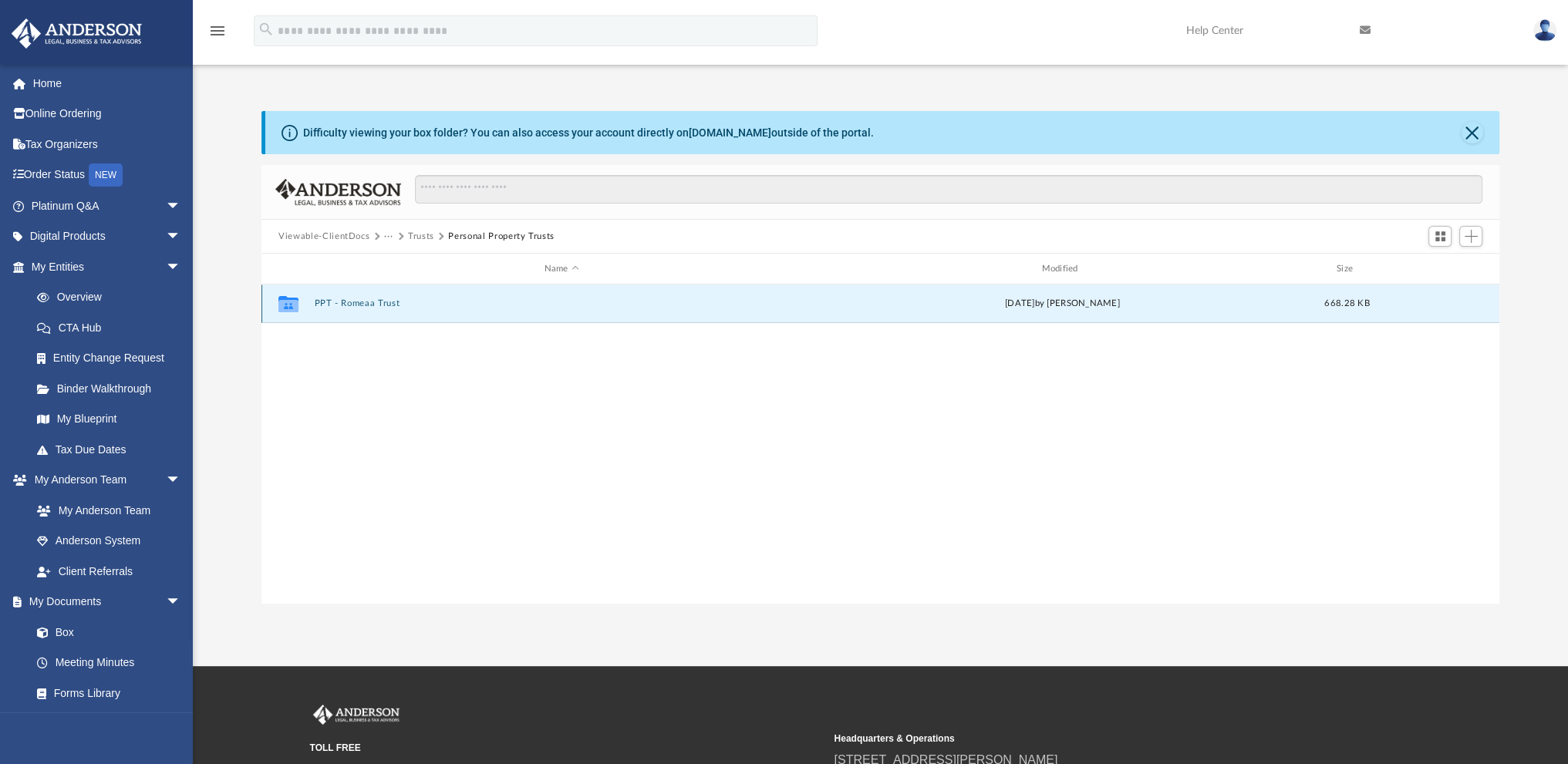
click at [345, 299] on button "PPT - Romeaa Trust" at bounding box center [561, 303] width 494 height 10
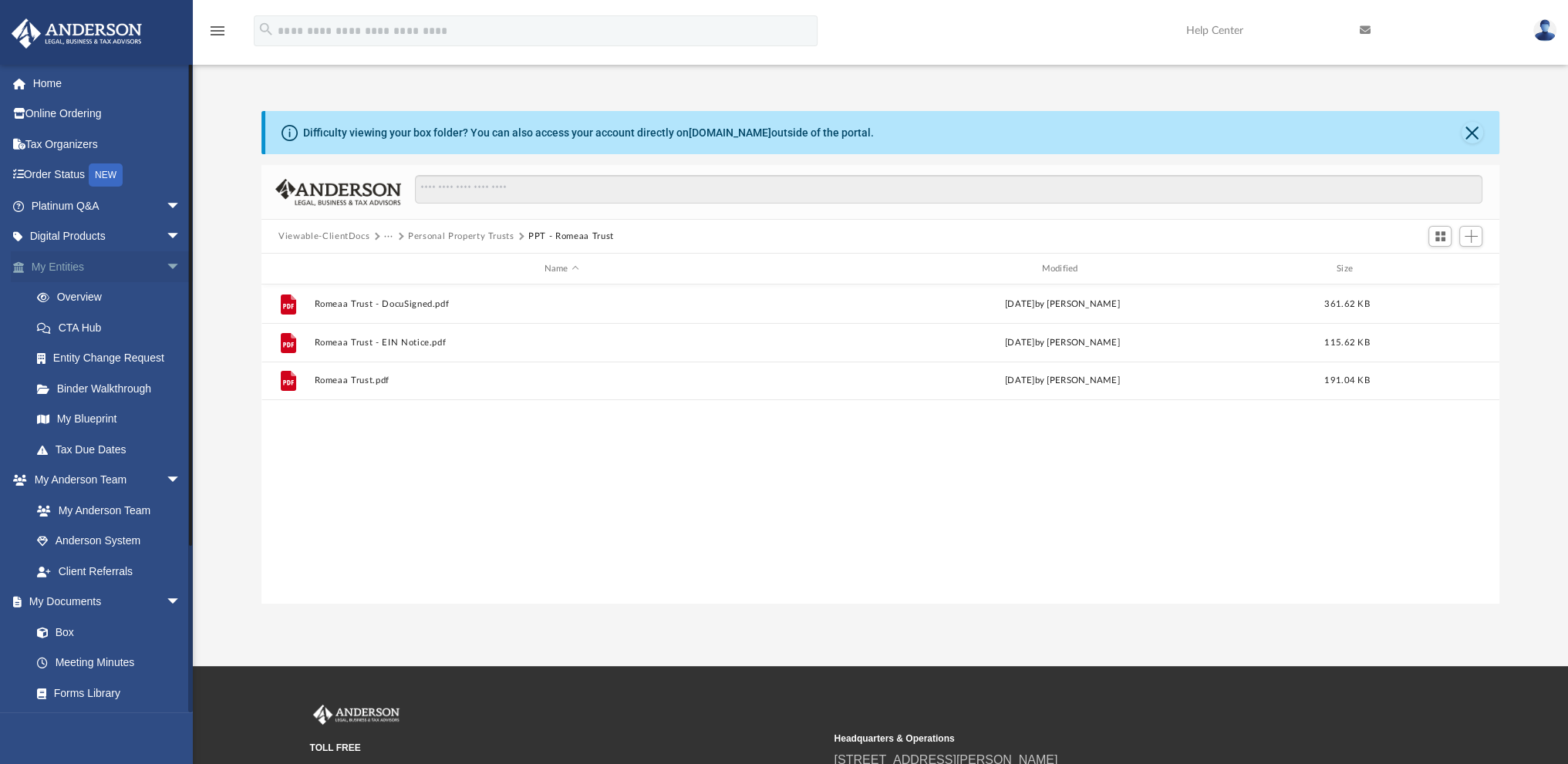
click at [65, 266] on link "My Entities arrow_drop_down" at bounding box center [108, 267] width 194 height 31
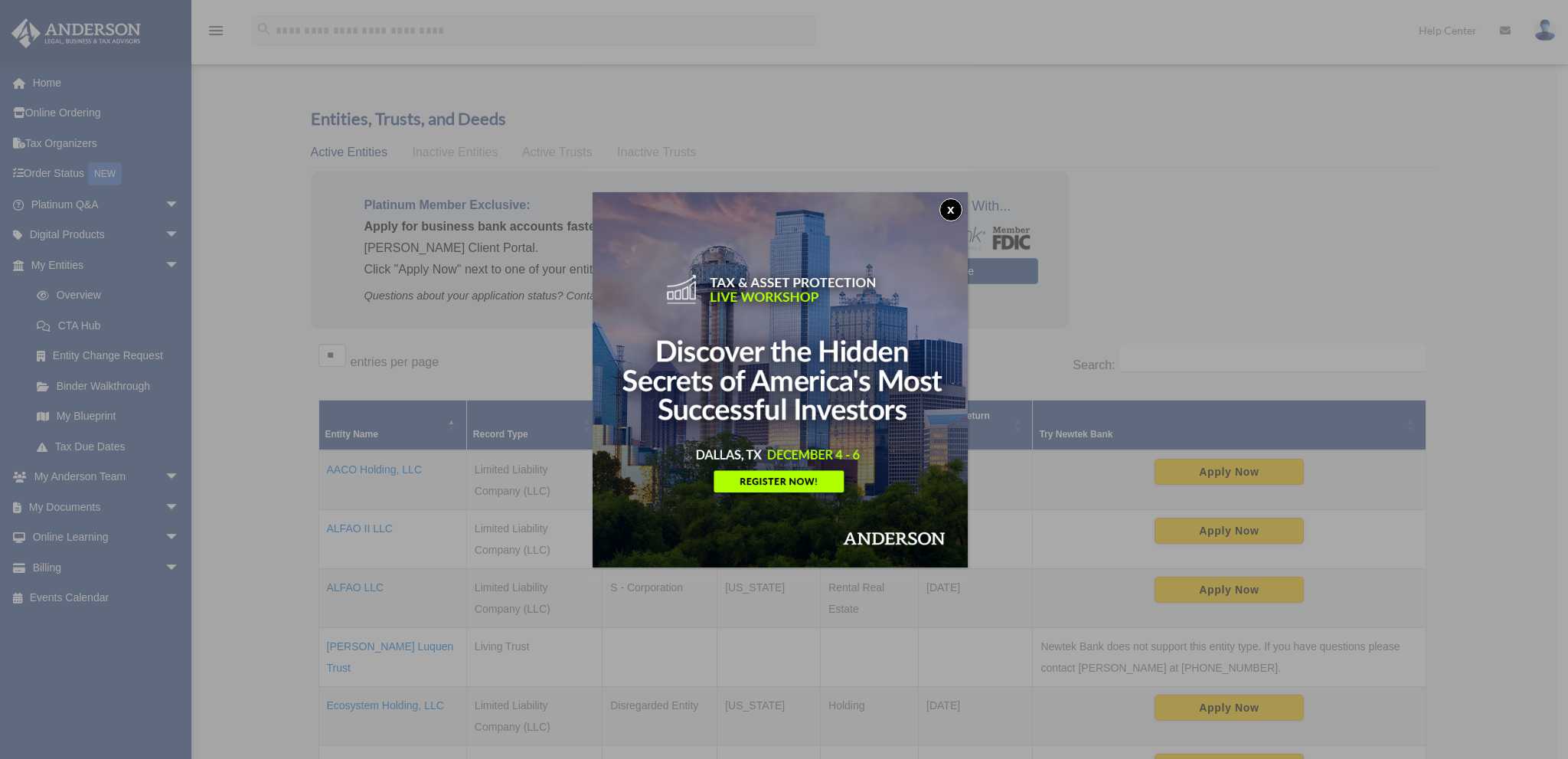
click at [954, 208] on button "x" at bounding box center [951, 210] width 23 height 23
